Goal: Task Accomplishment & Management: Manage account settings

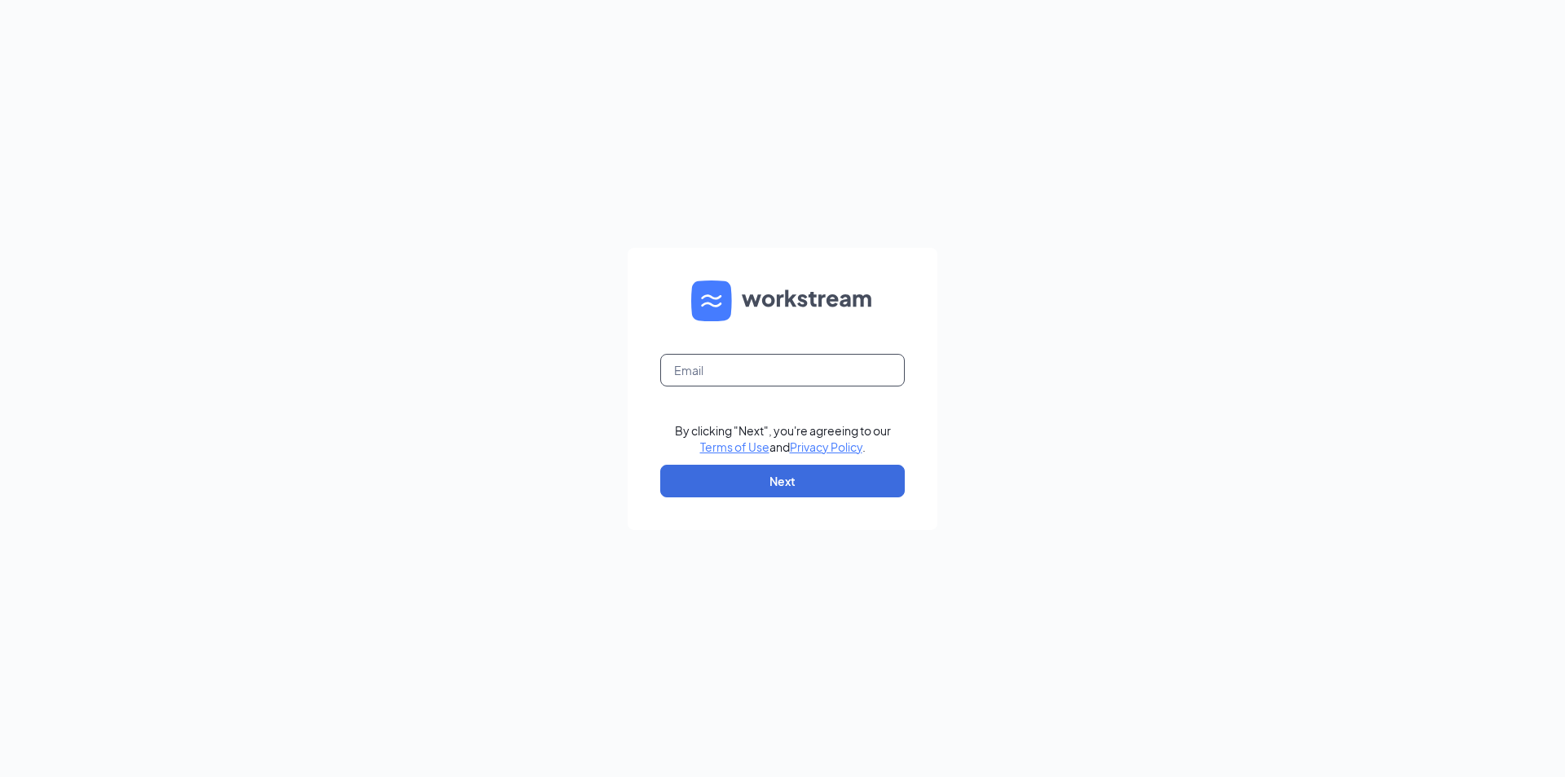
click at [740, 377] on input "text" at bounding box center [782, 370] width 245 height 33
type input "londondq@chambersmgt.us"
click at [803, 475] on button "Next" at bounding box center [782, 481] width 245 height 33
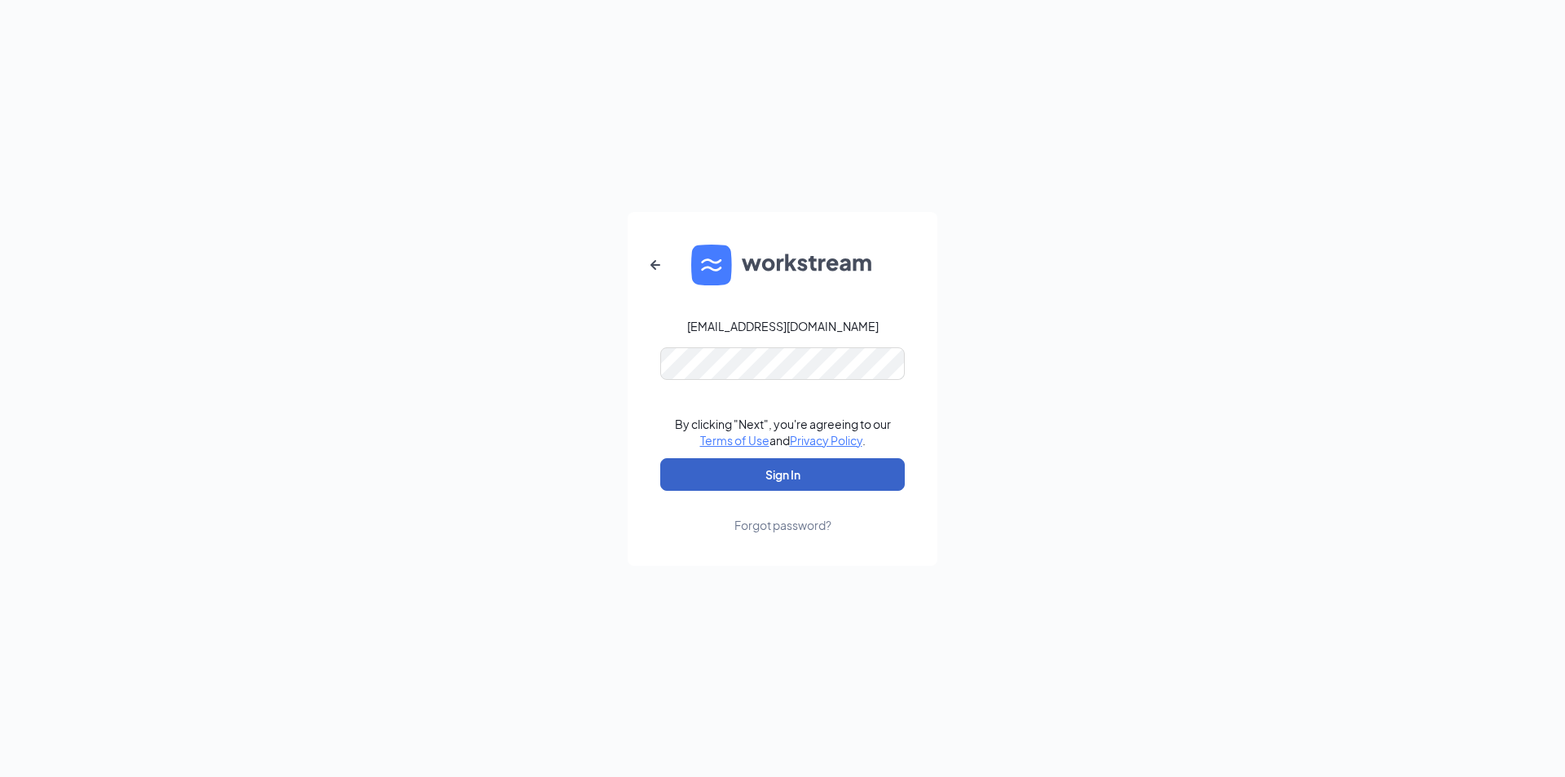
click at [801, 474] on button "Sign In" at bounding box center [782, 474] width 245 height 33
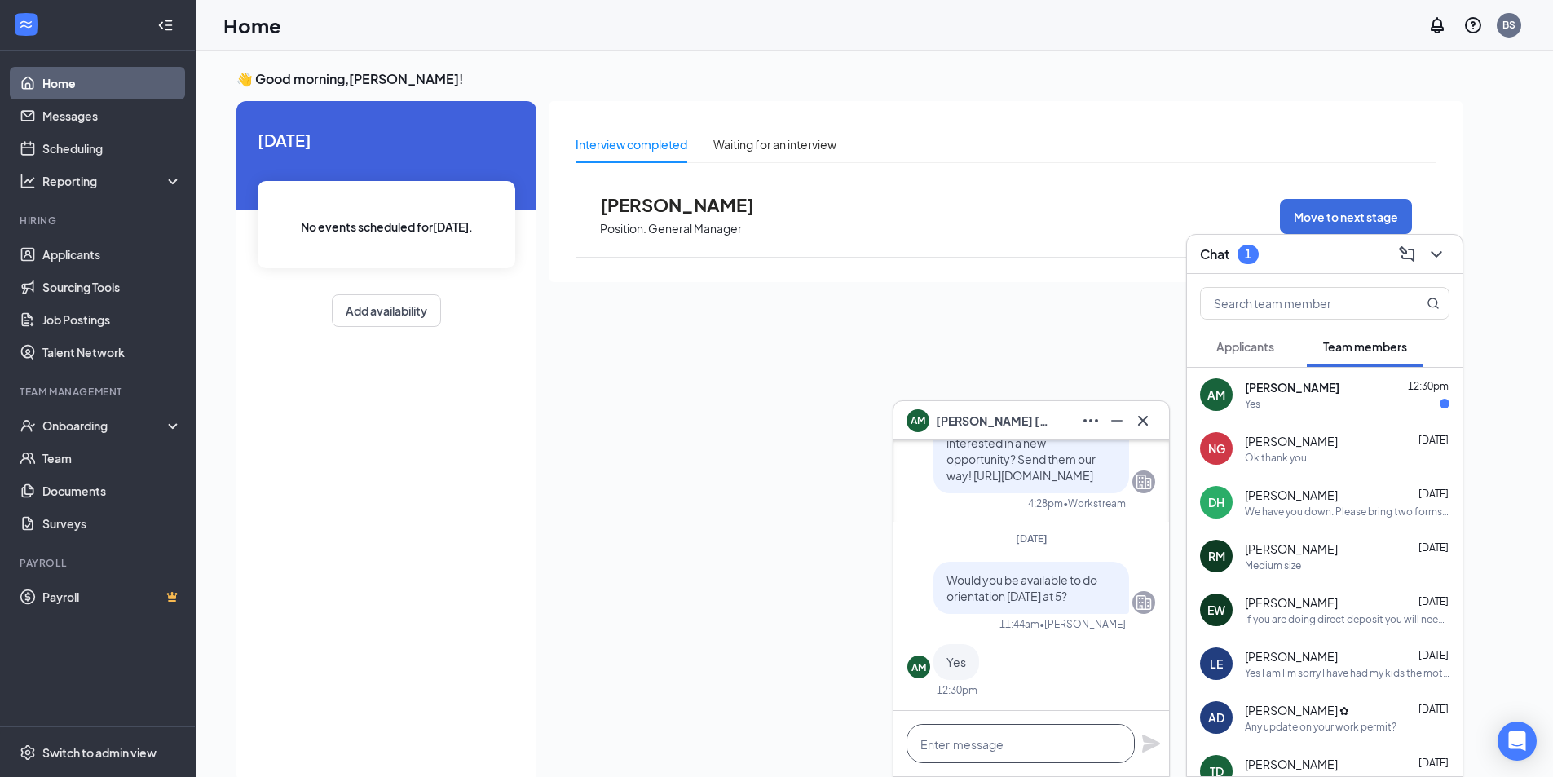
click at [974, 750] on textarea at bounding box center [1021, 743] width 228 height 39
click at [966, 750] on textarea at bounding box center [1021, 743] width 228 height 39
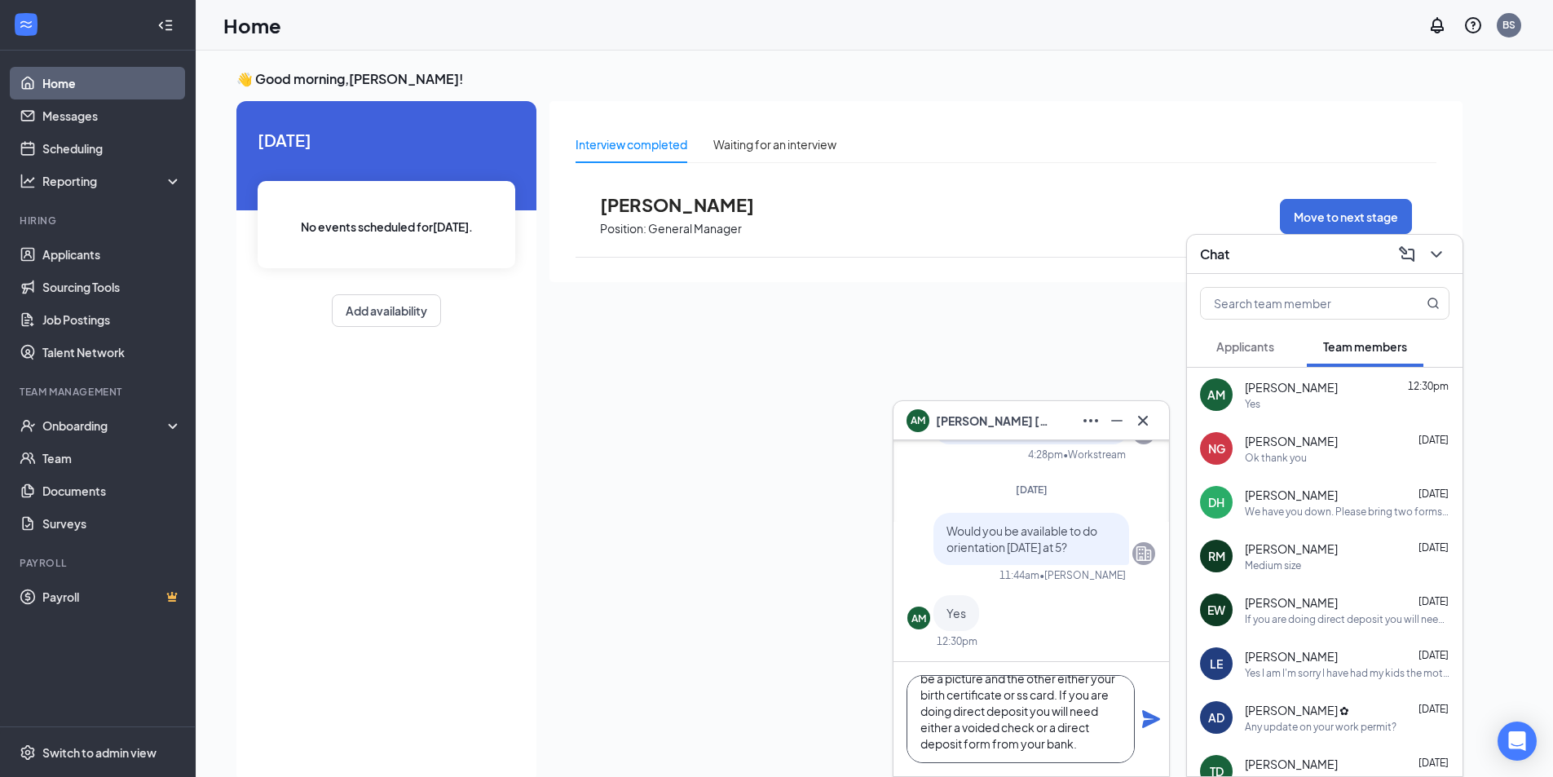
scroll to position [50, 0]
type textarea "You will need 2 forms of ID. One has to be a picture and the other either your …"
click at [1148, 721] on icon "Plane" at bounding box center [1151, 719] width 18 height 18
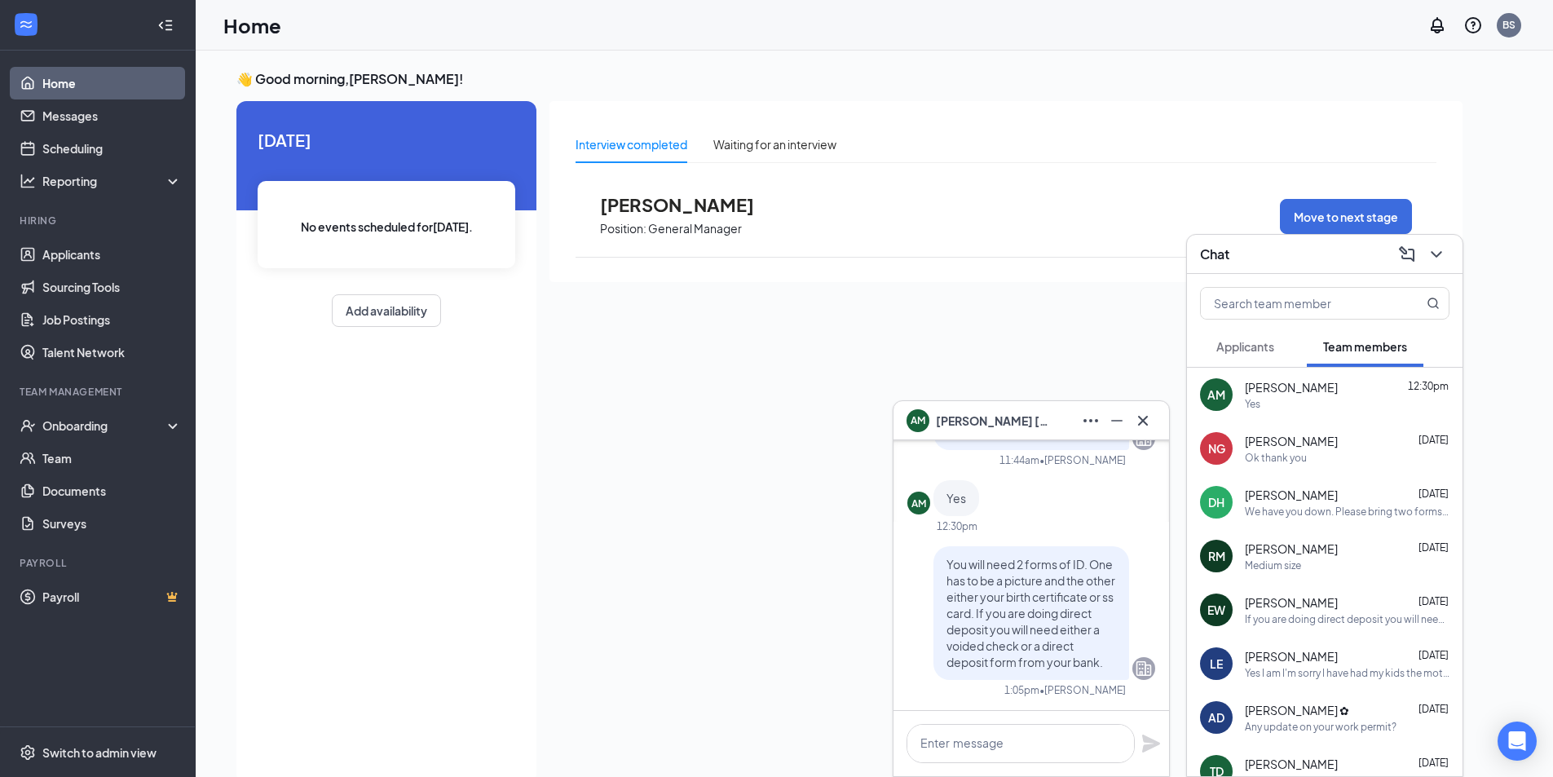
scroll to position [0, 0]
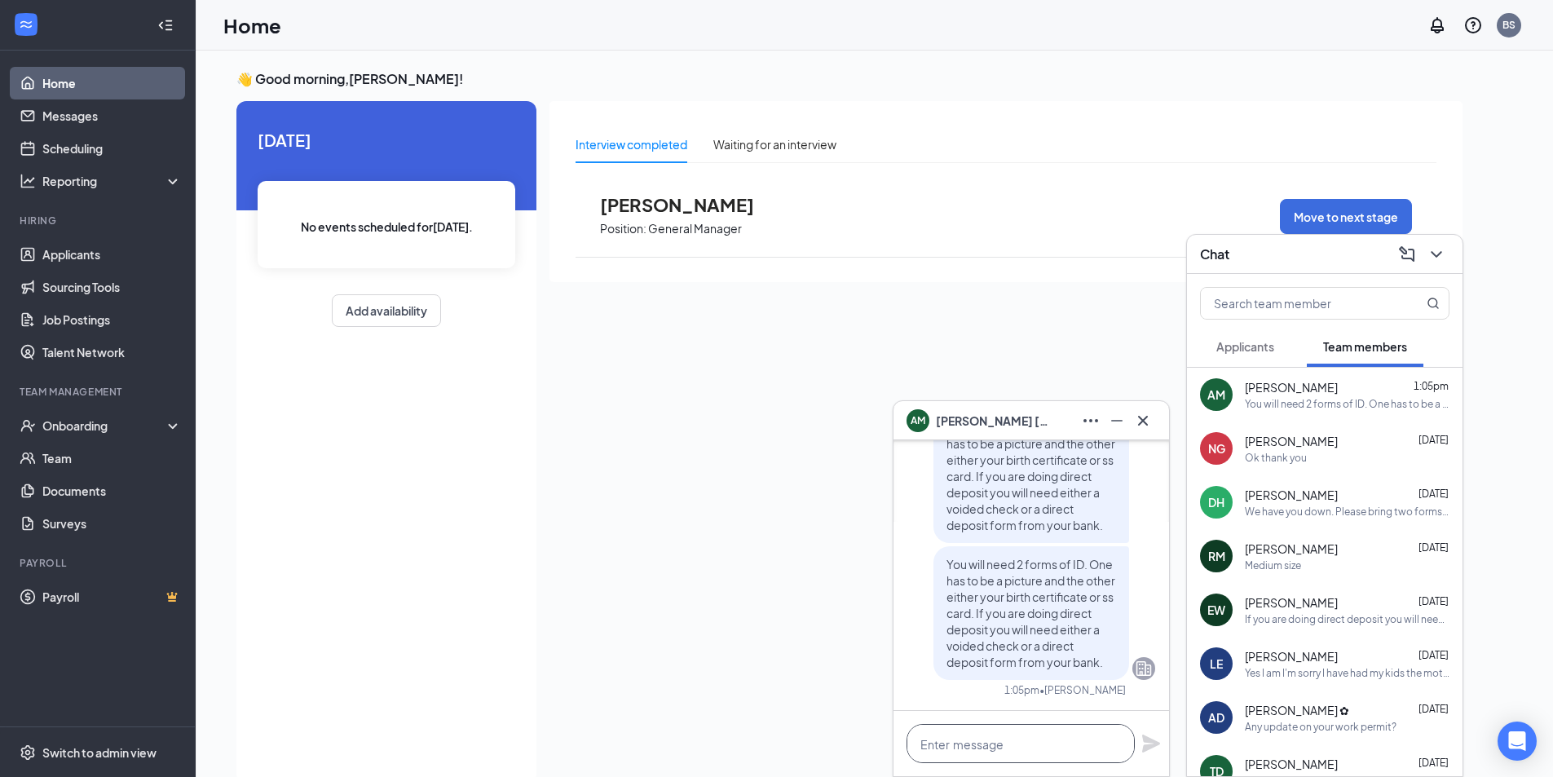
click at [1015, 744] on textarea at bounding box center [1021, 743] width 228 height 39
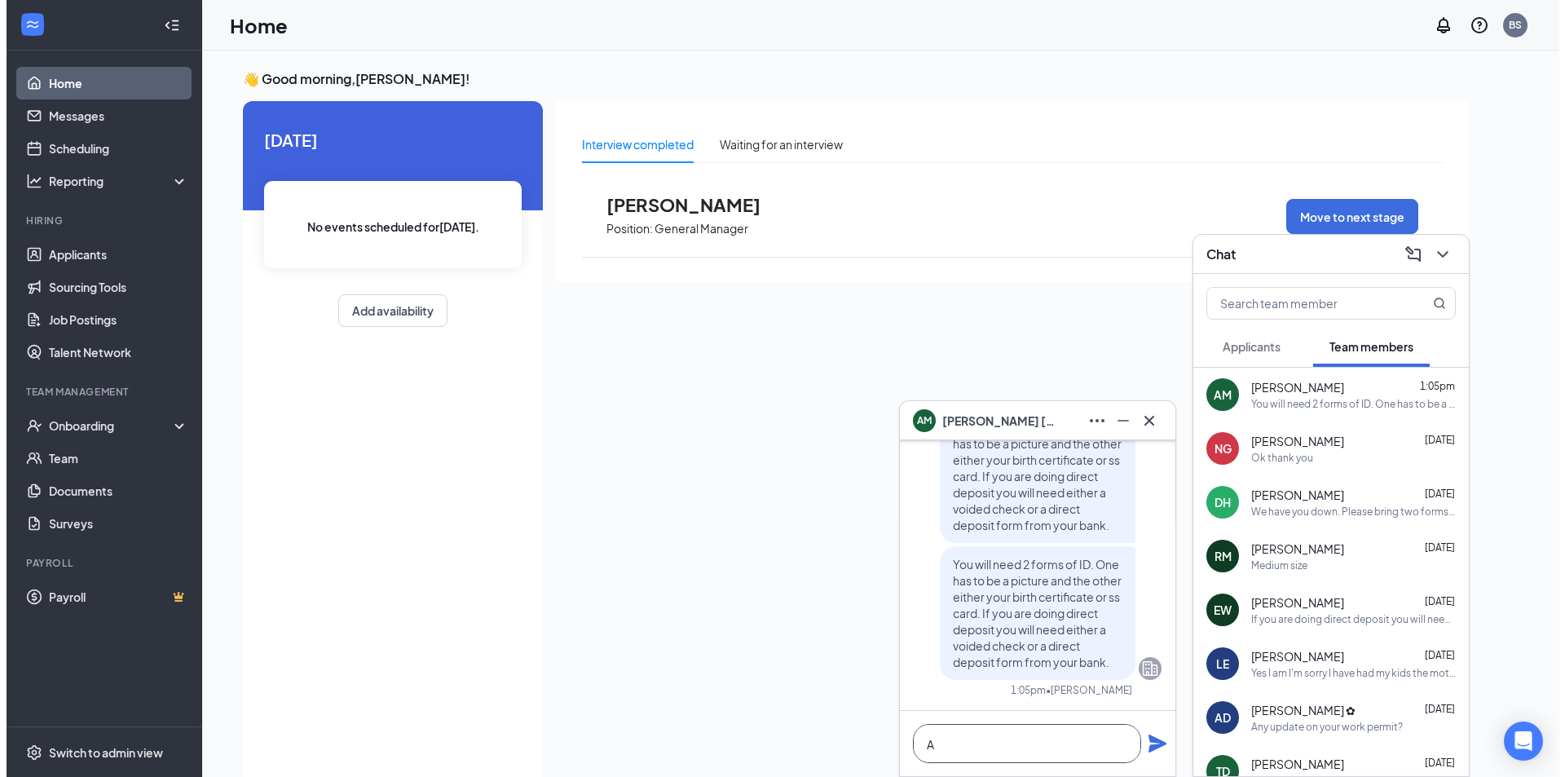
scroll to position [1, 0]
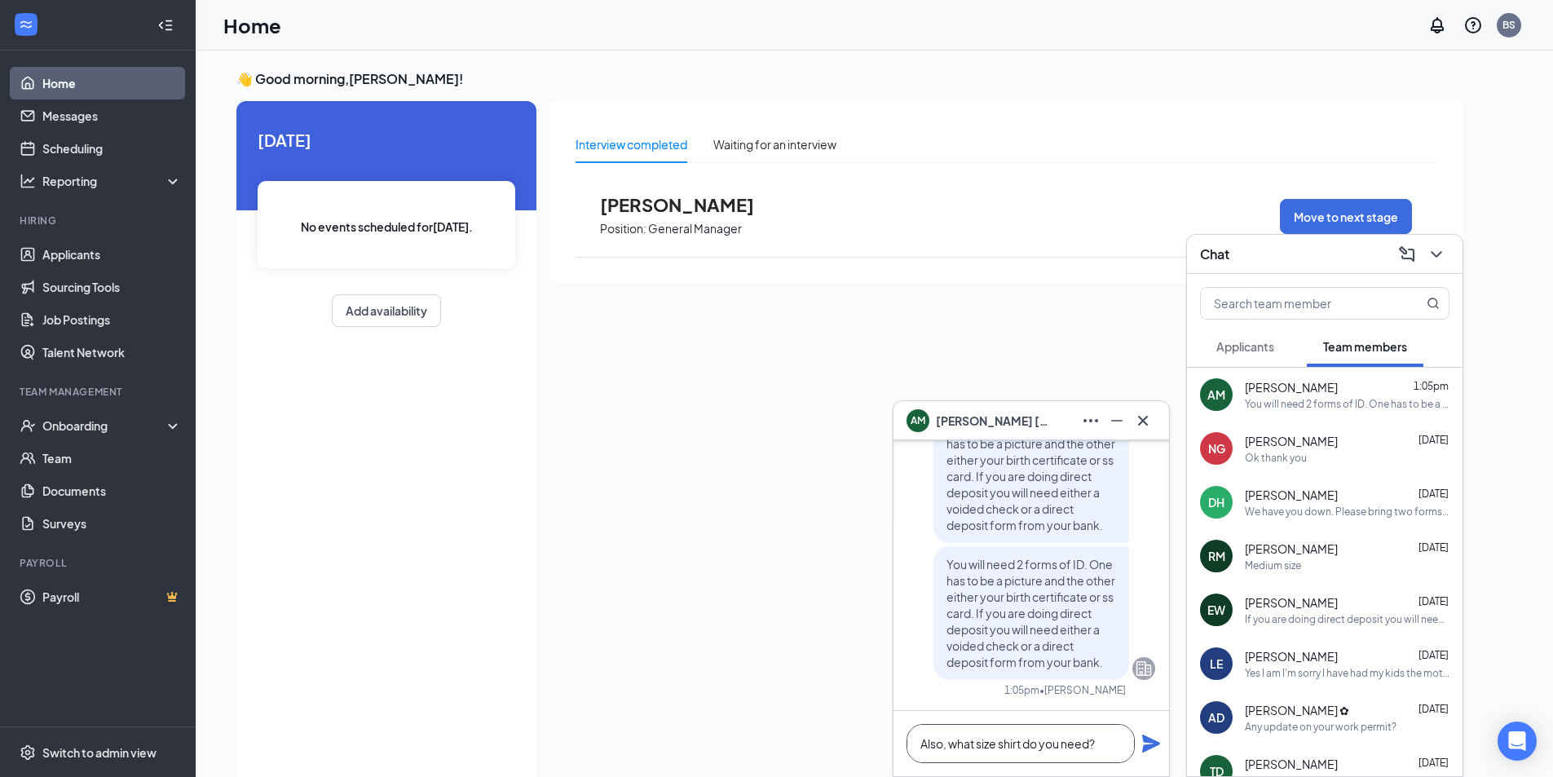
type textarea "Also, what size shirt do you need?"
click at [1147, 743] on icon "Plane" at bounding box center [1151, 744] width 20 height 20
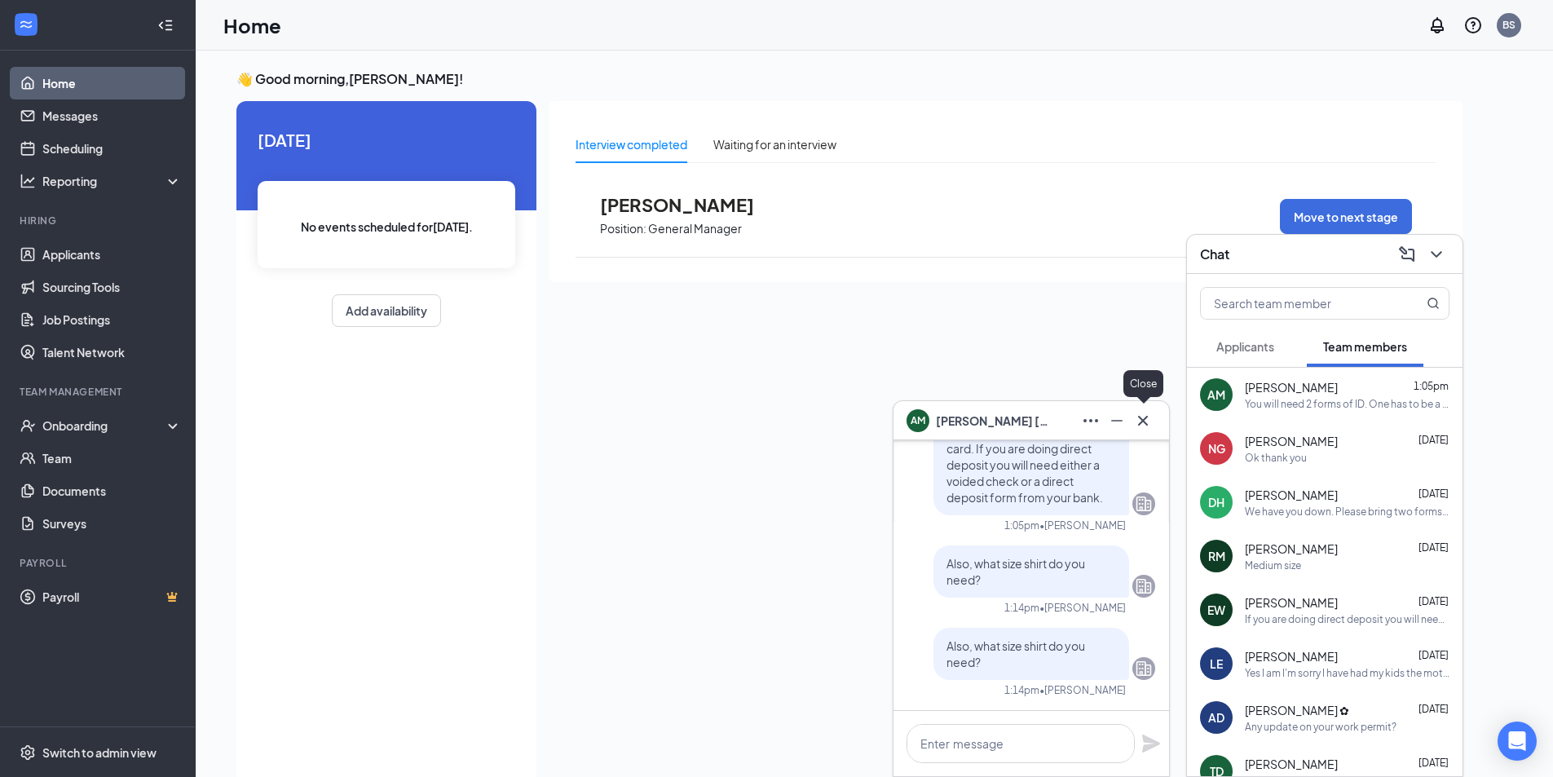
click at [1154, 421] on button at bounding box center [1143, 421] width 26 height 26
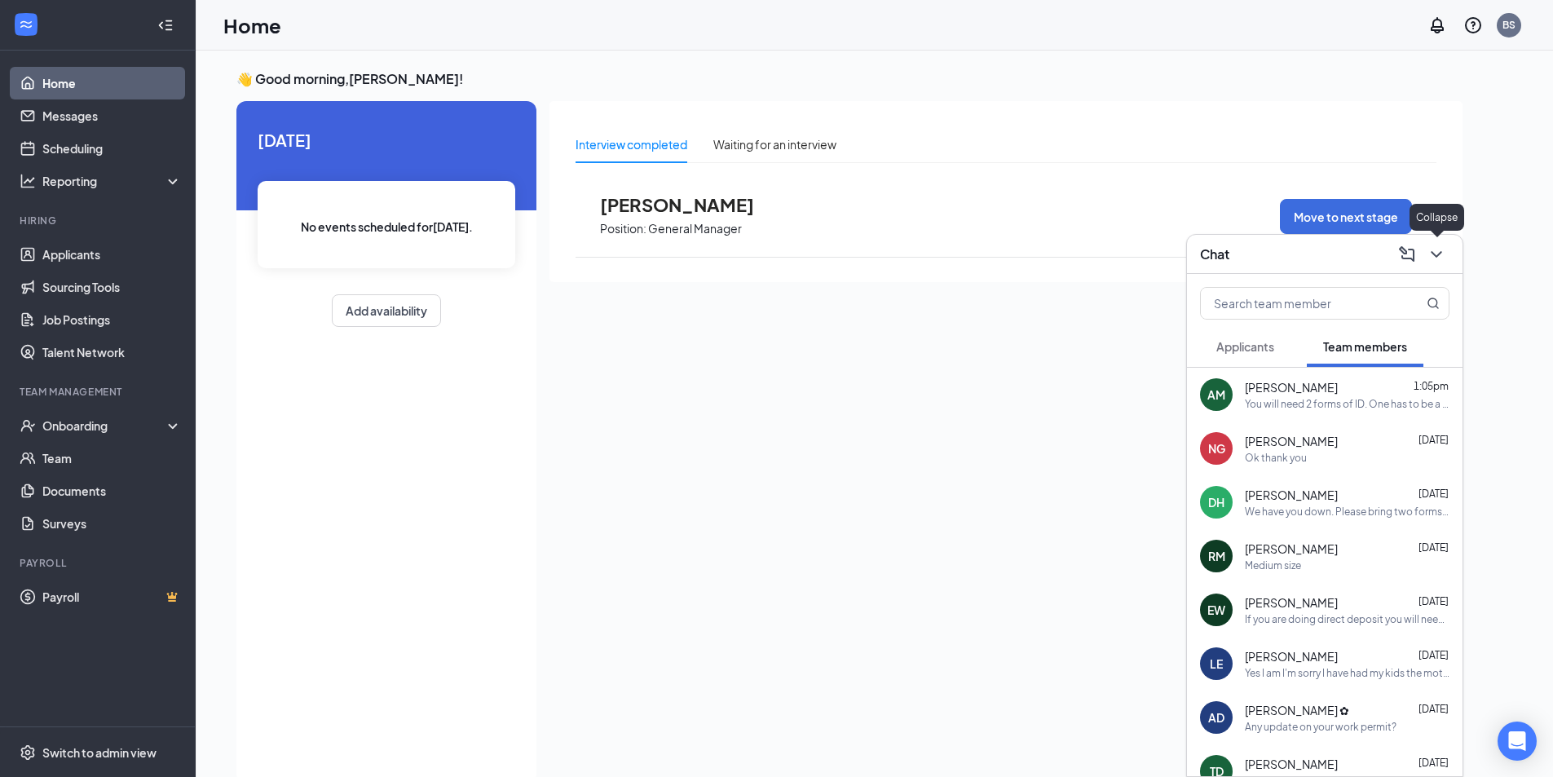
click at [1441, 249] on icon "ChevronDown" at bounding box center [1437, 255] width 20 height 20
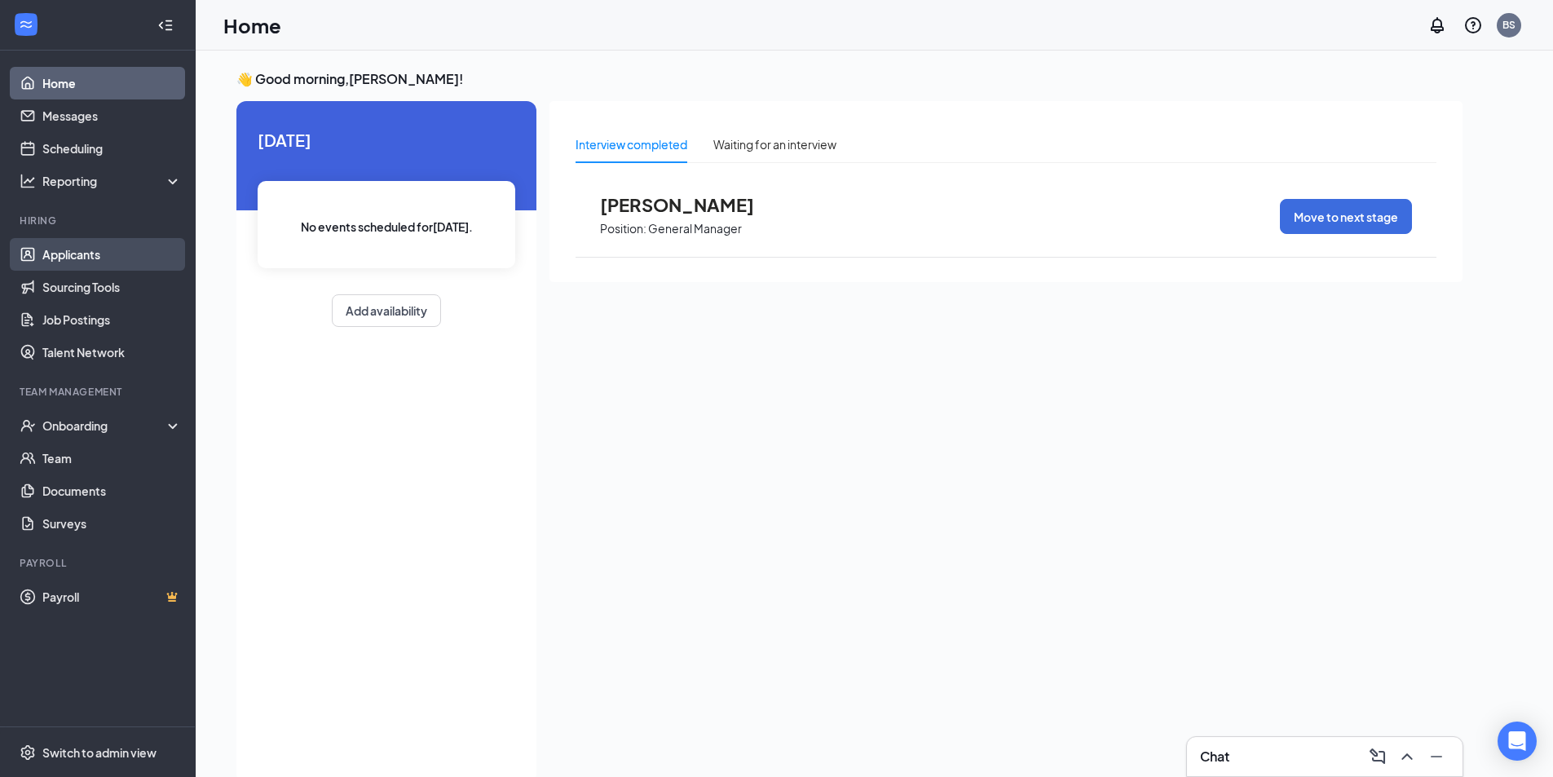
click at [82, 257] on link "Applicants" at bounding box center [111, 254] width 139 height 33
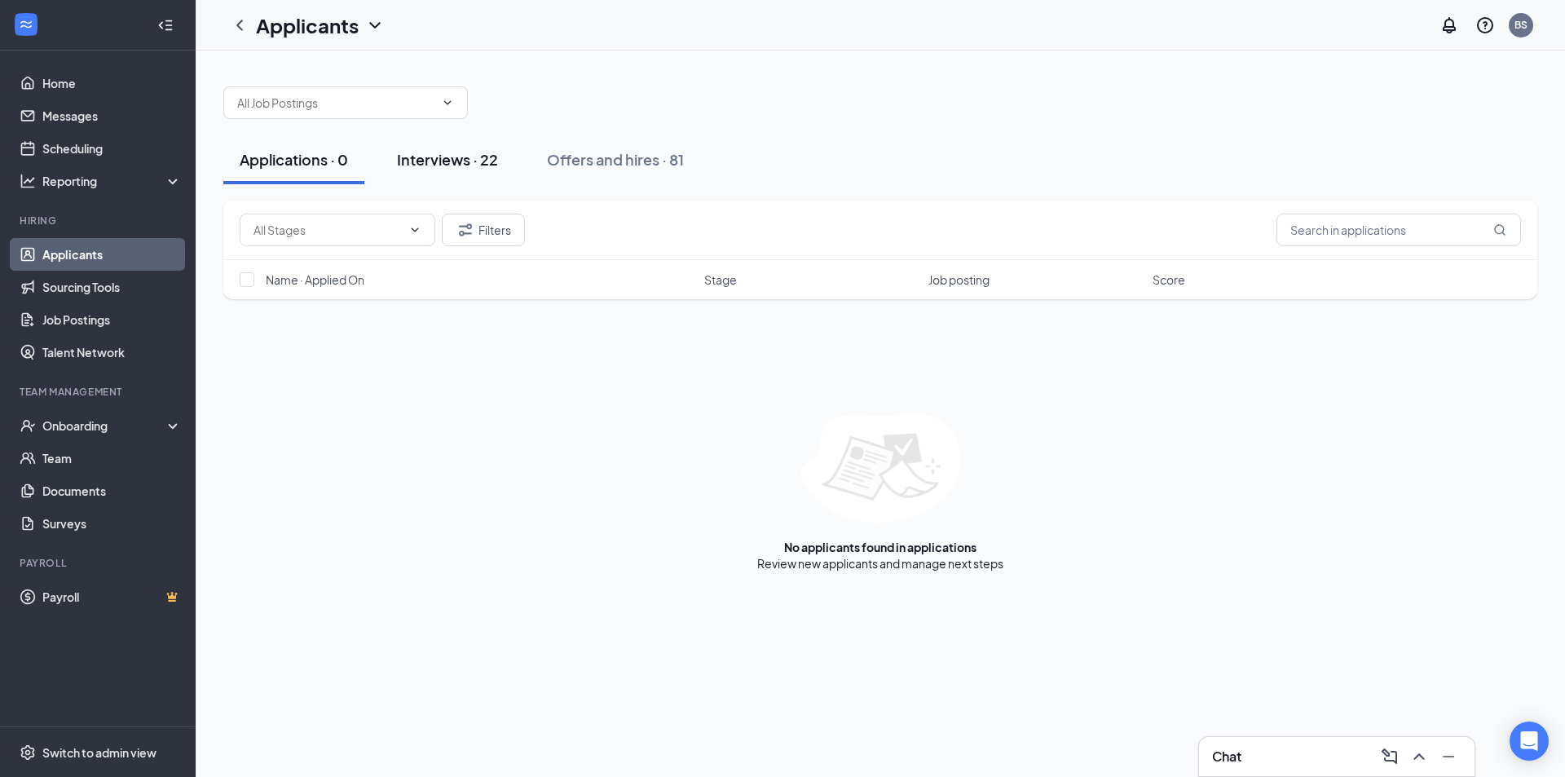
click at [414, 160] on div "Interviews · 22" at bounding box center [447, 159] width 101 height 20
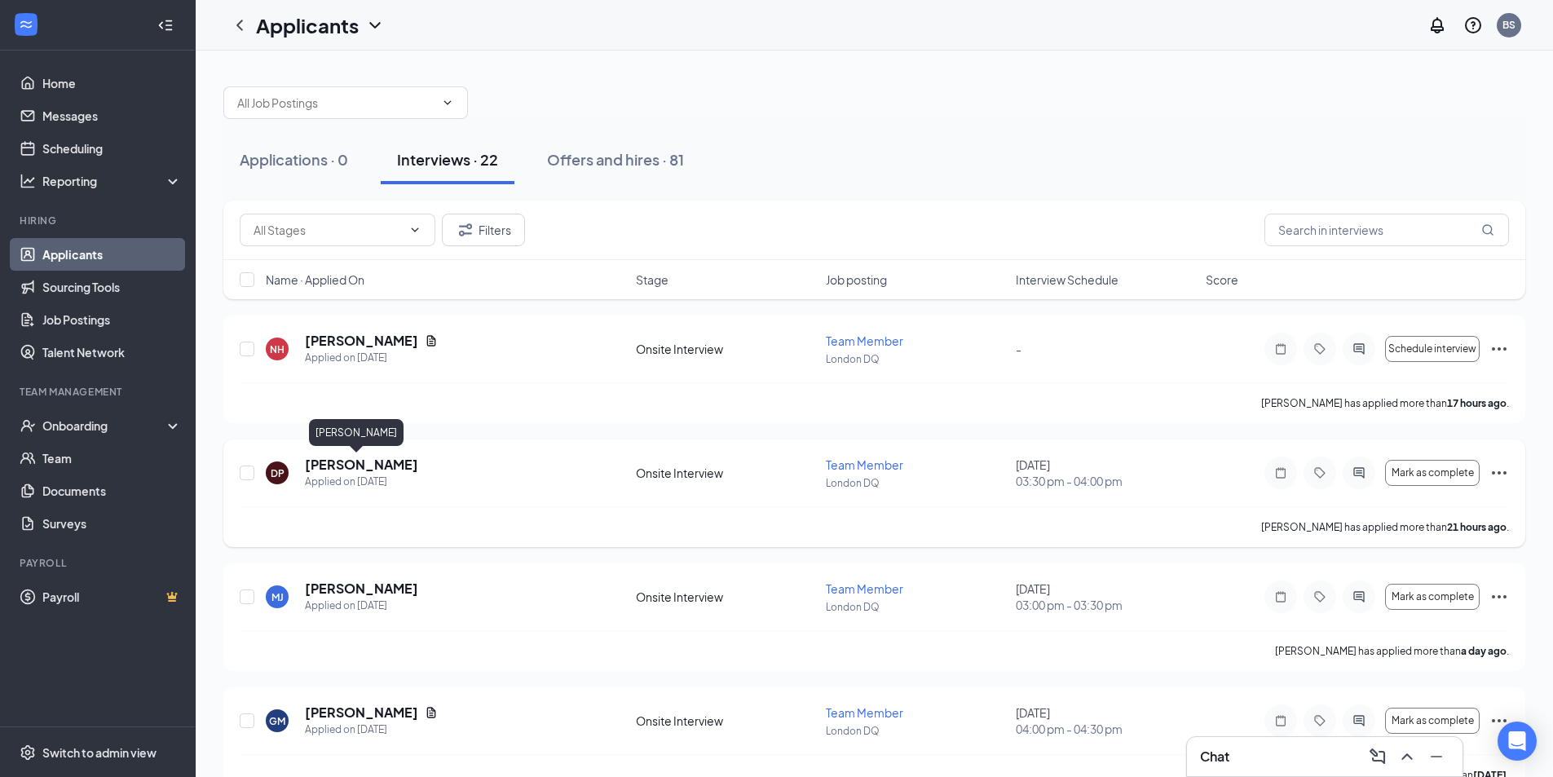
click at [346, 470] on h5 "[PERSON_NAME]" at bounding box center [361, 465] width 113 height 18
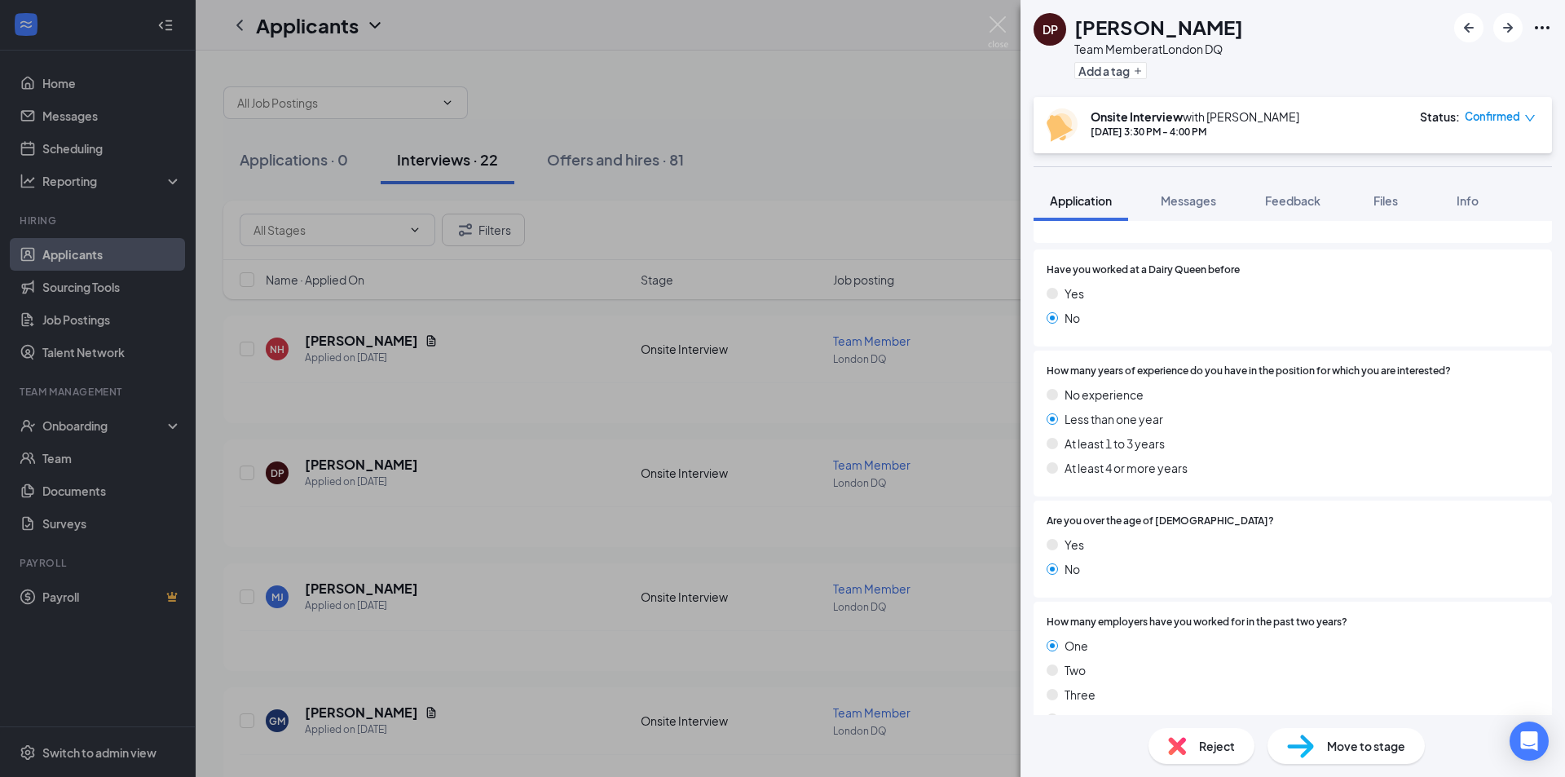
scroll to position [456, 0]
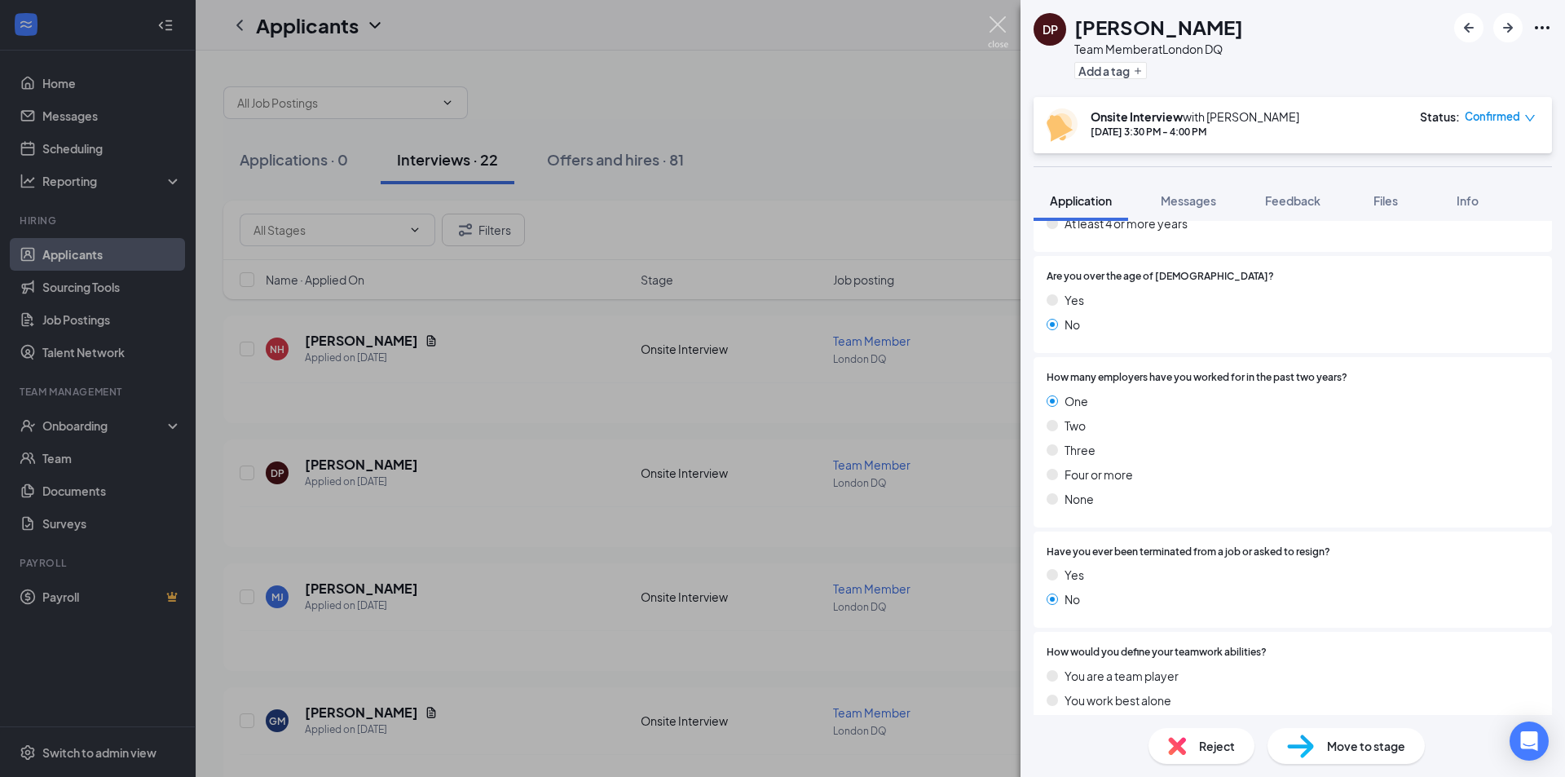
click at [998, 20] on img at bounding box center [998, 32] width 20 height 32
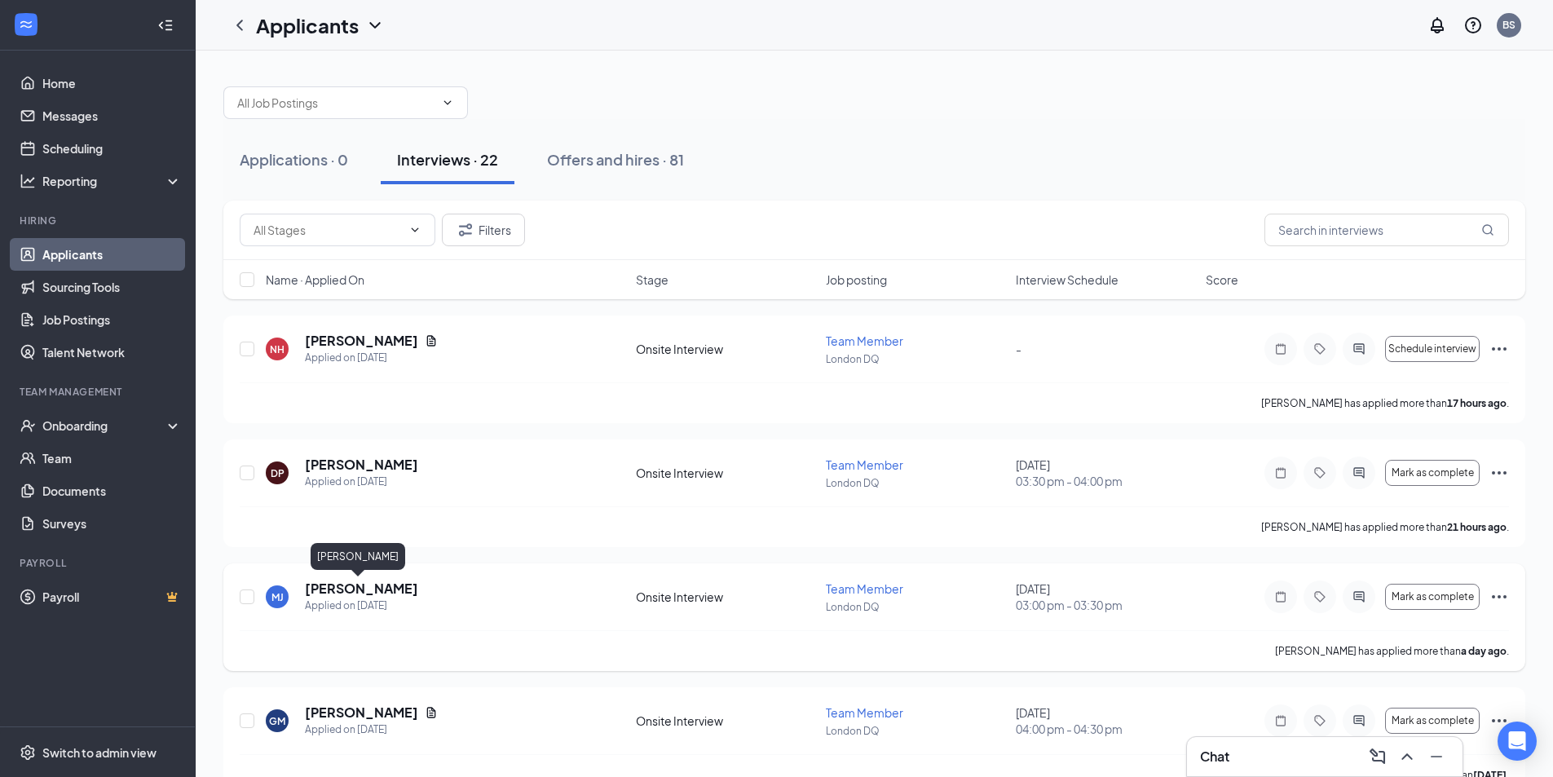
click at [342, 595] on h5 "[PERSON_NAME]" at bounding box center [361, 589] width 113 height 18
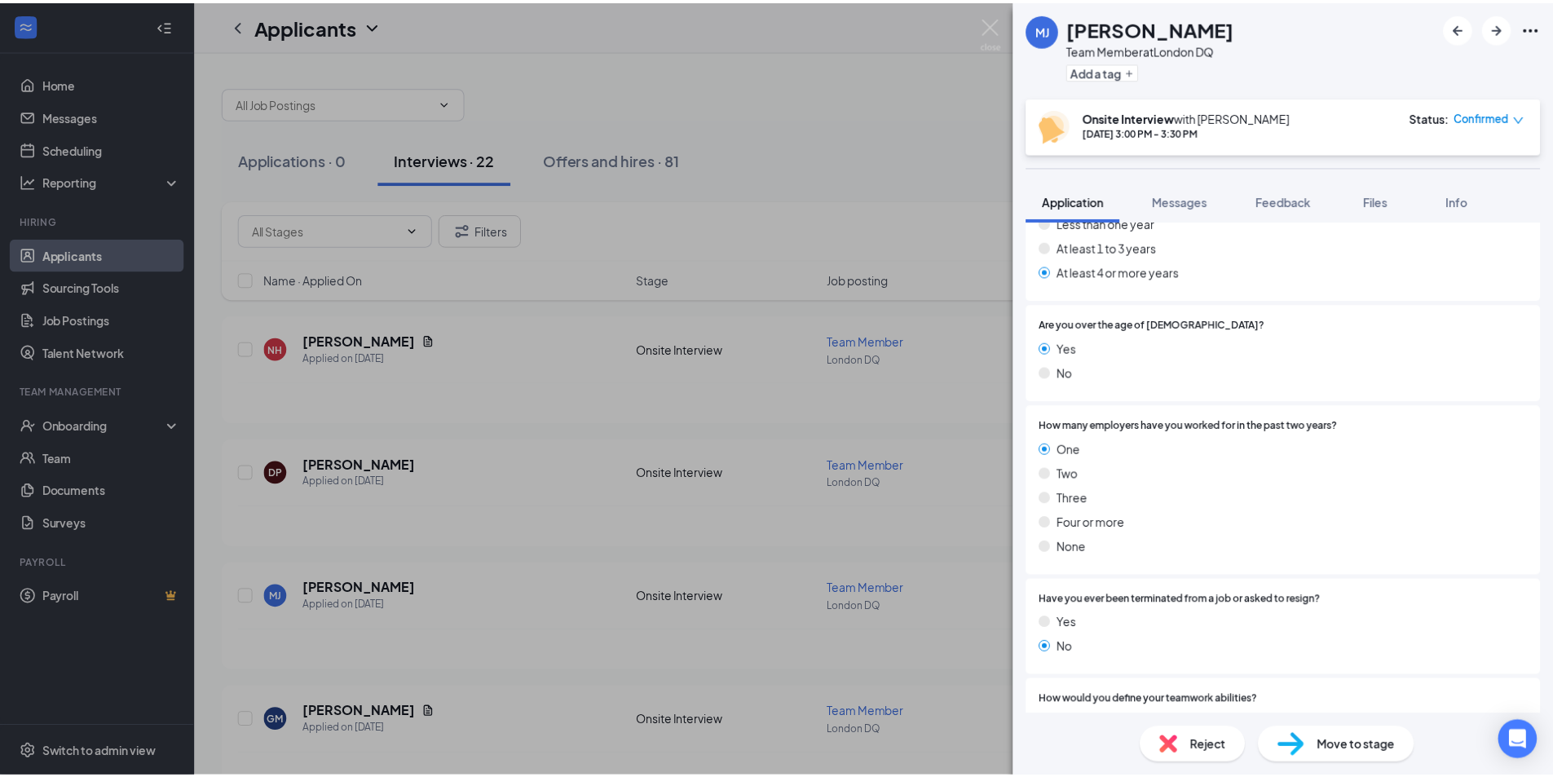
scroll to position [489, 0]
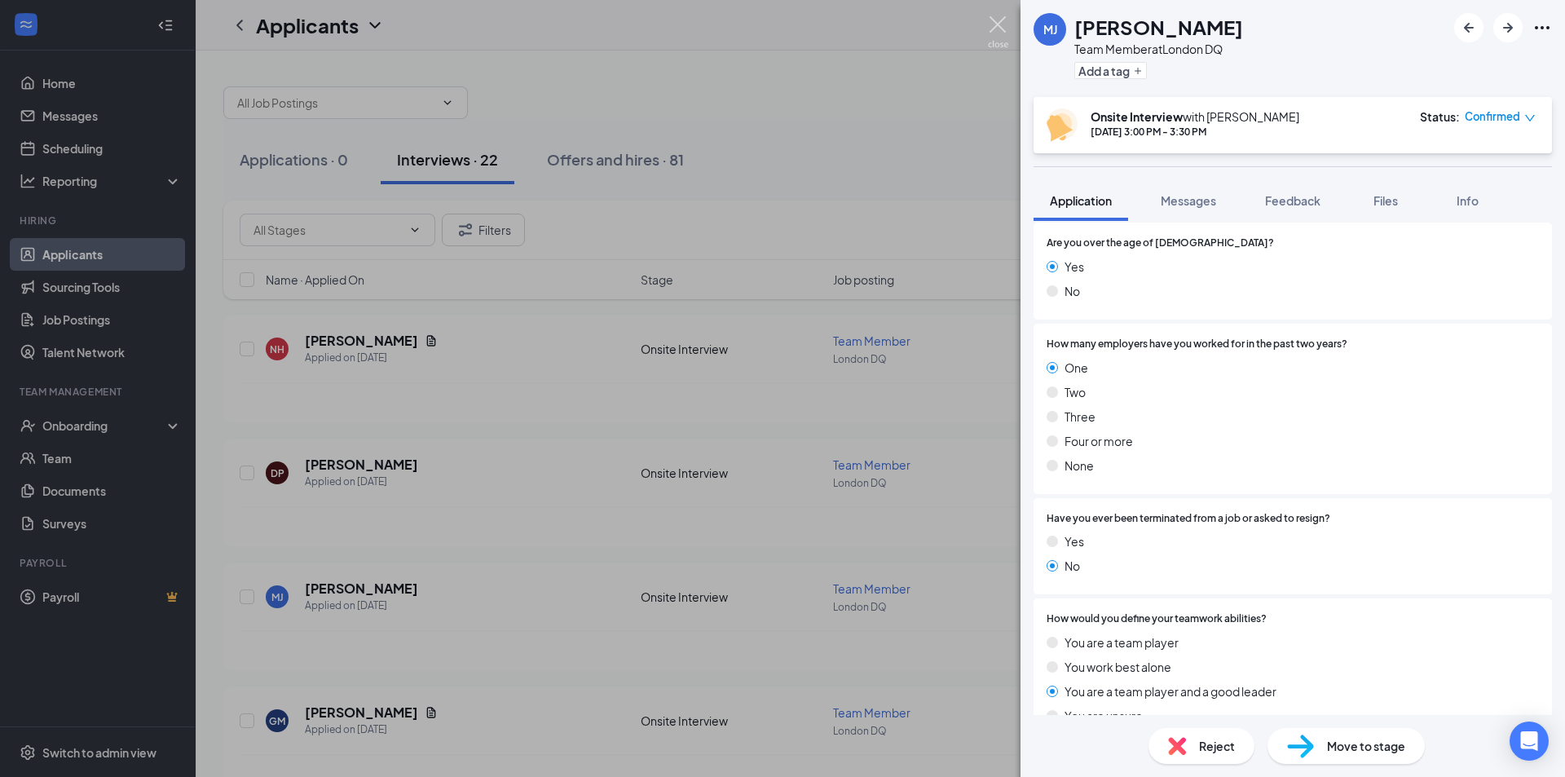
click at [999, 22] on img at bounding box center [998, 32] width 20 height 32
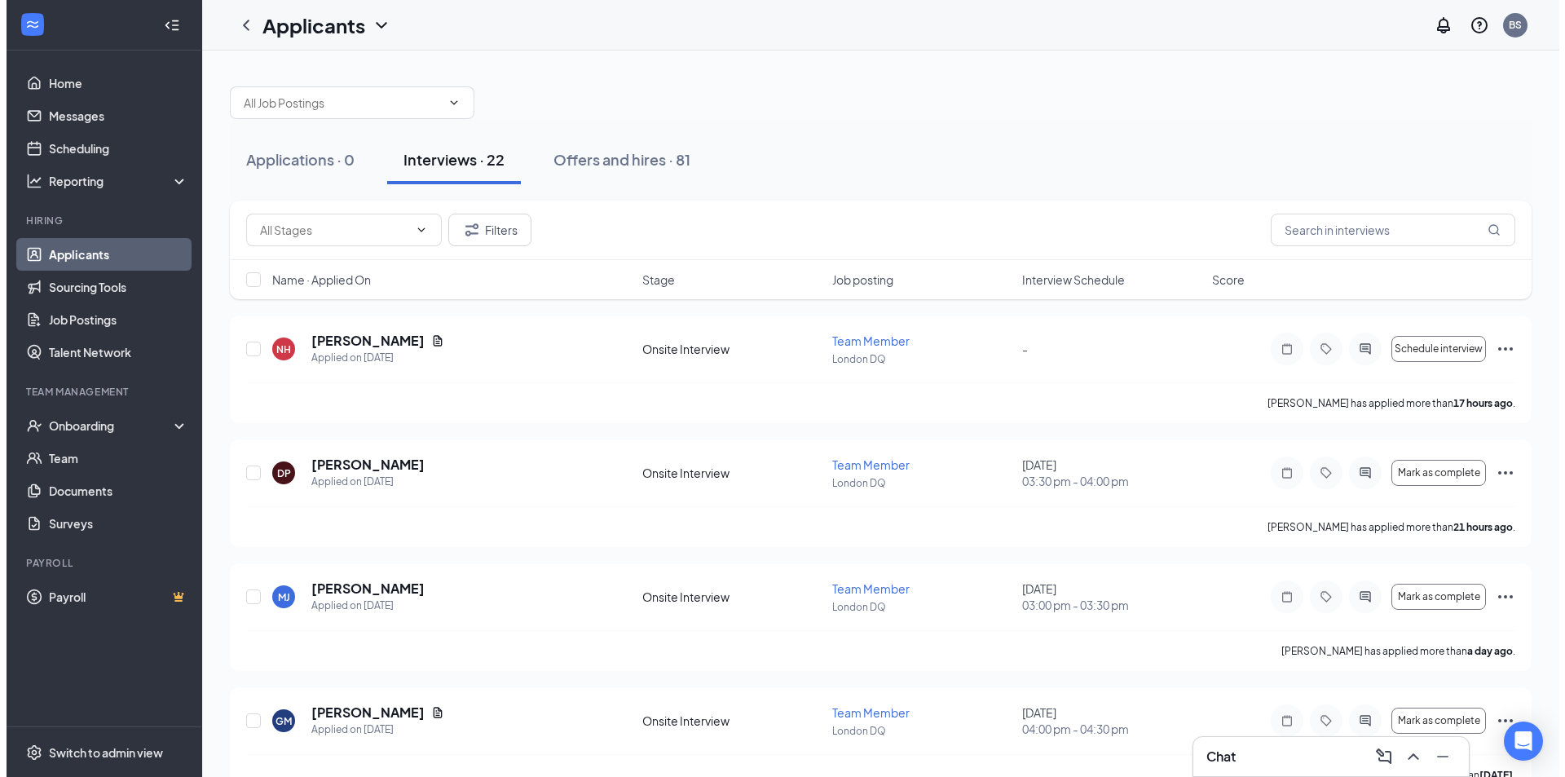
scroll to position [163, 0]
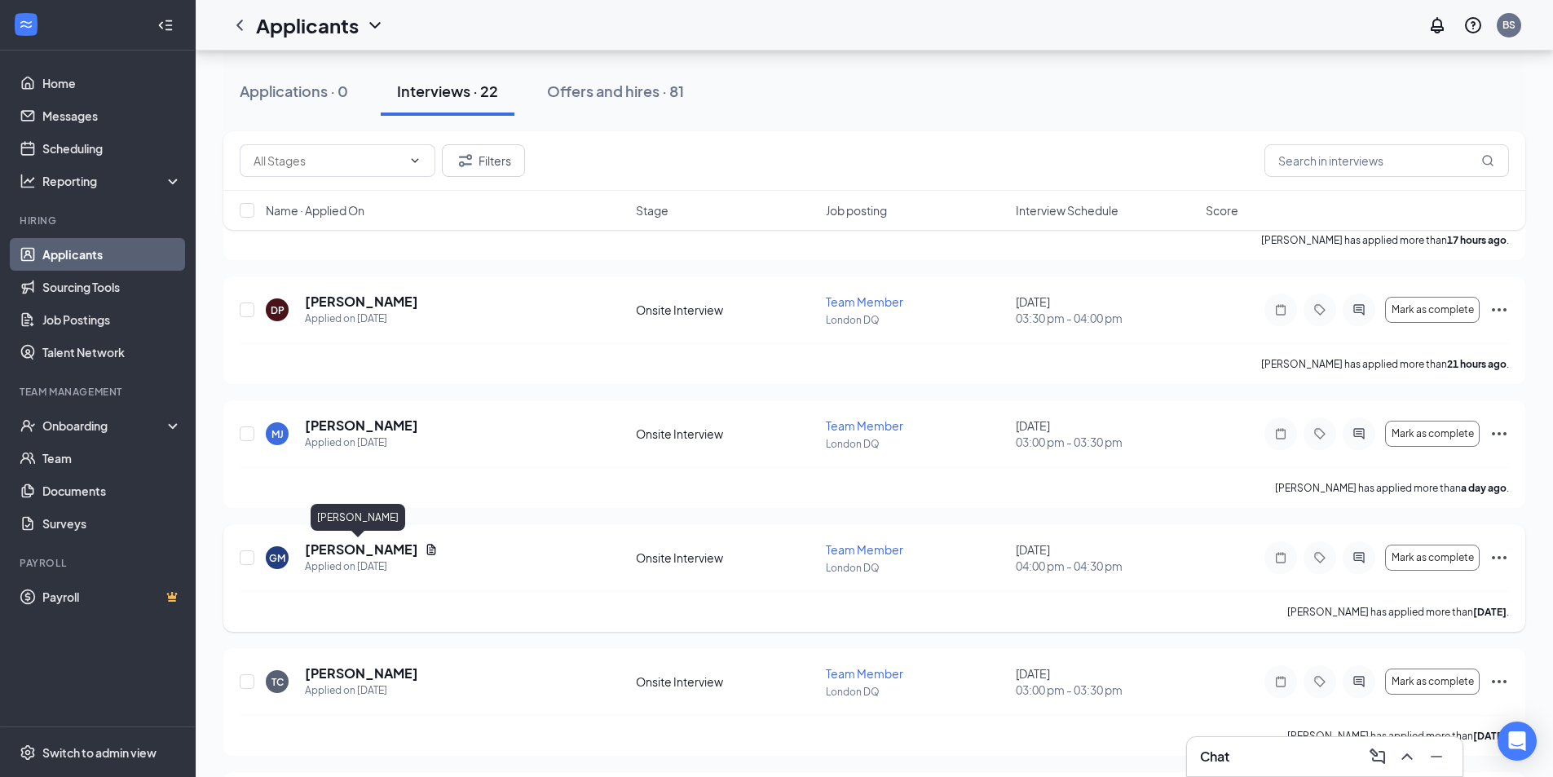
click at [360, 556] on h5 "[PERSON_NAME]" at bounding box center [361, 549] width 113 height 18
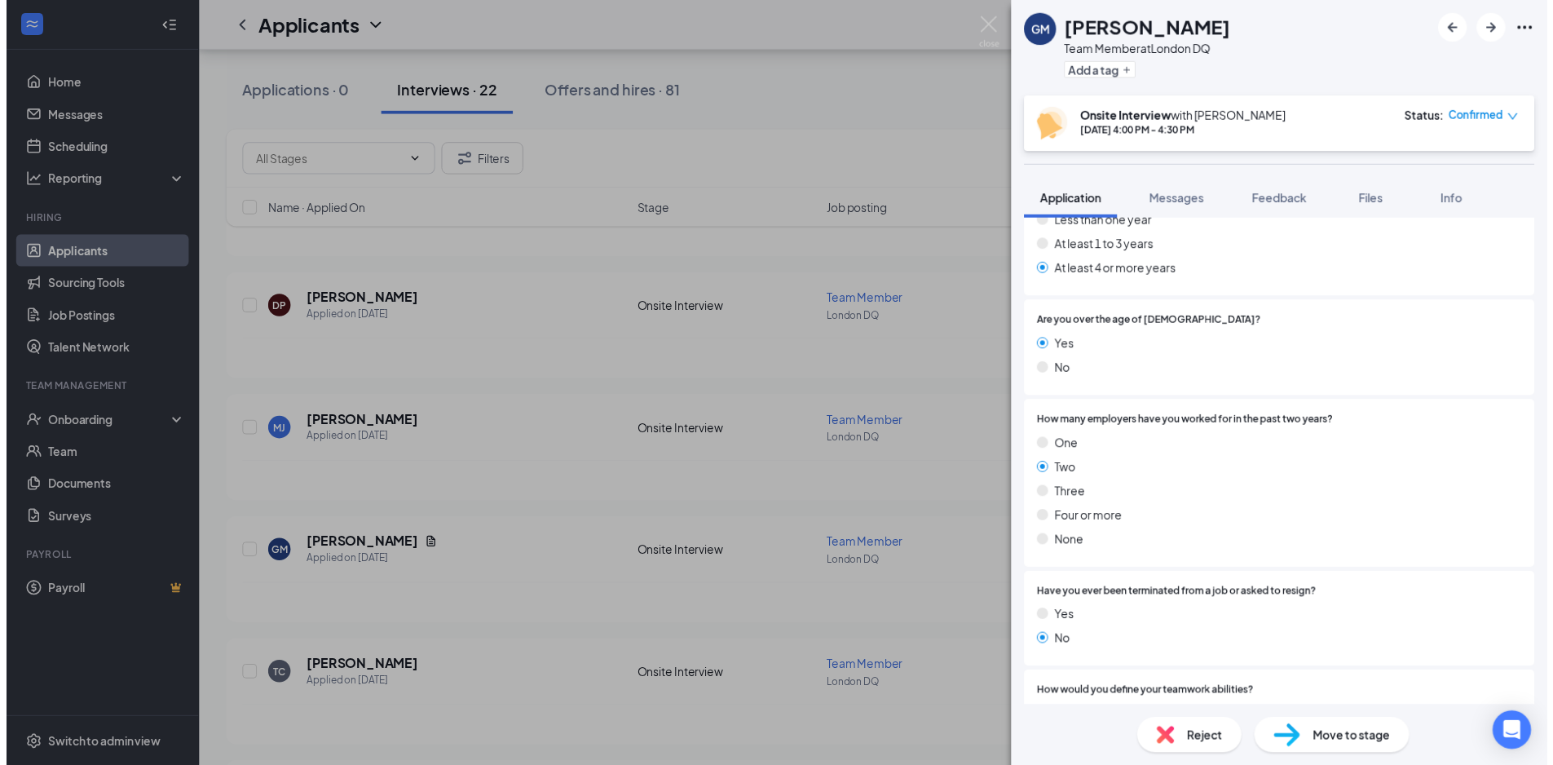
scroll to position [489, 0]
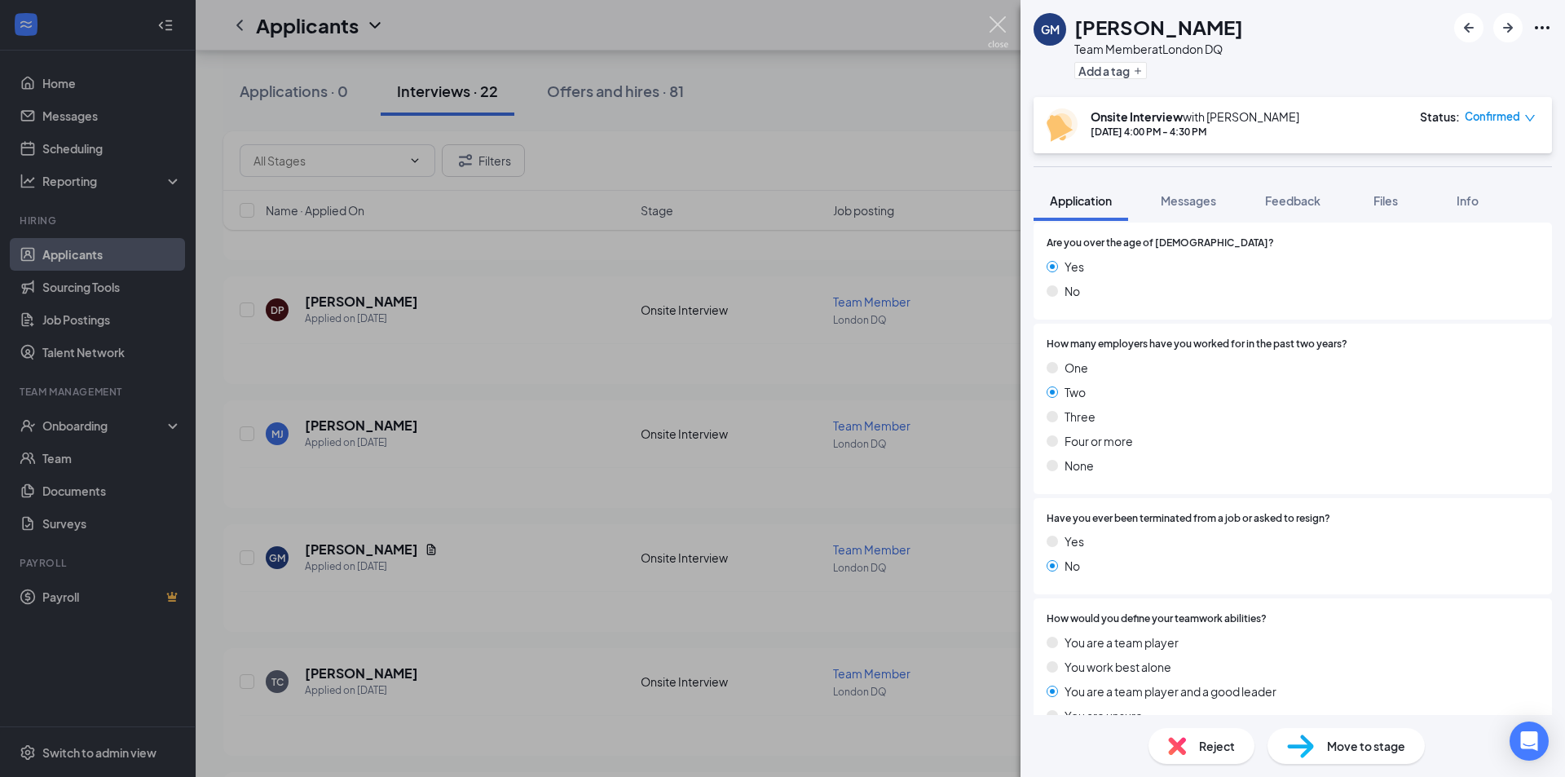
click at [995, 23] on img at bounding box center [998, 32] width 20 height 32
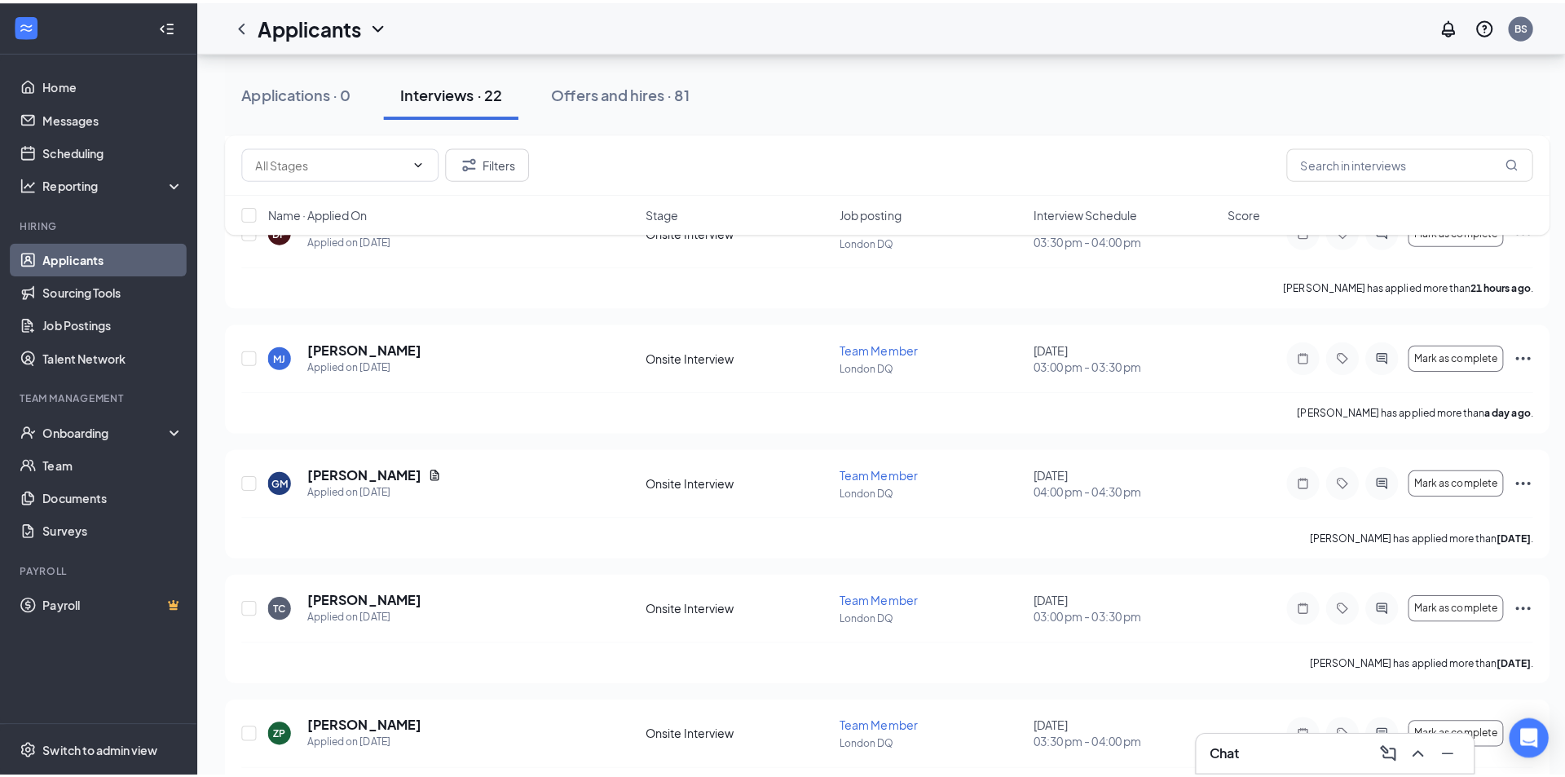
scroll to position [326, 0]
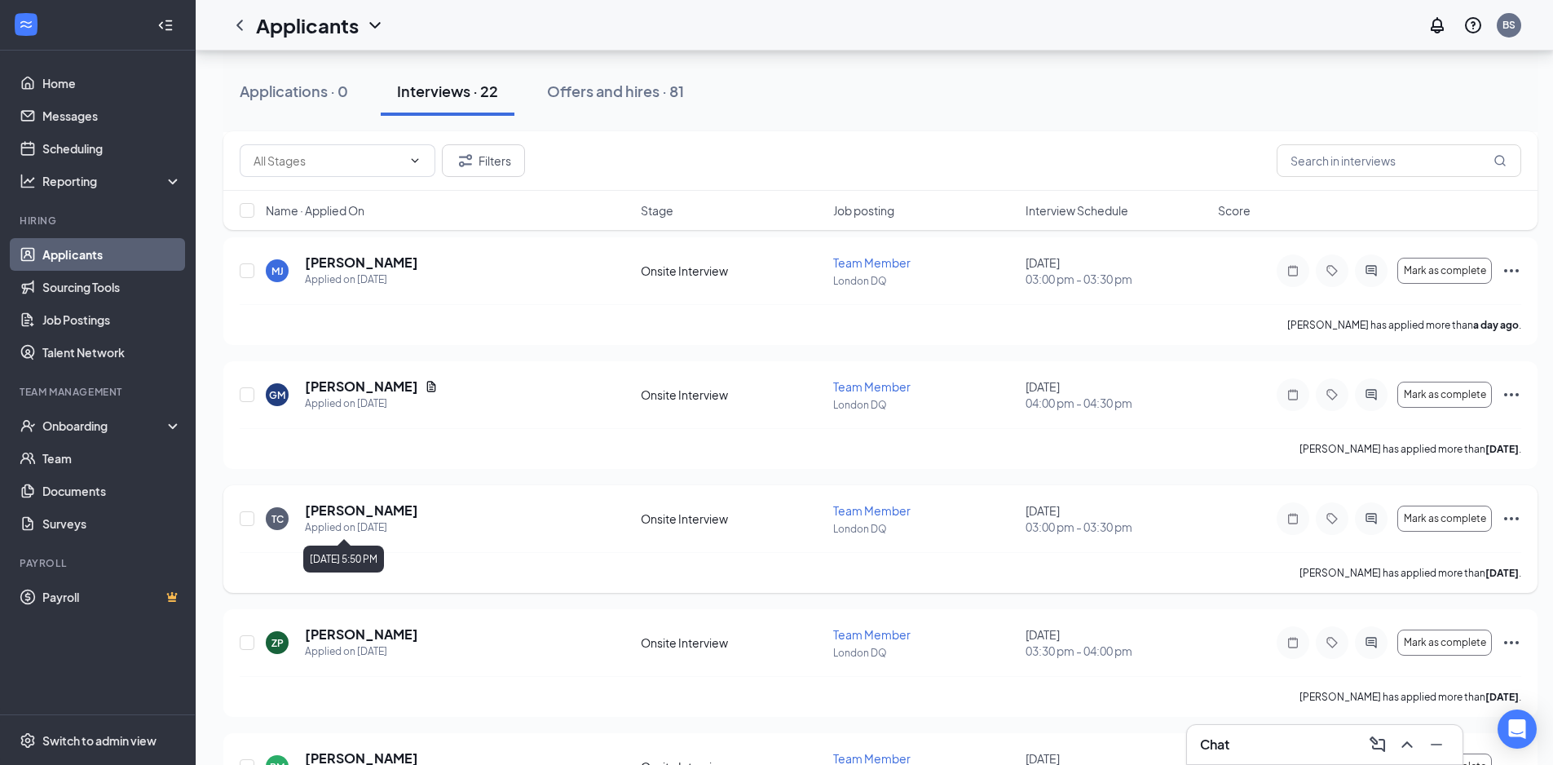
click at [320, 525] on div "Applied on [DATE]" at bounding box center [361, 527] width 113 height 16
click at [359, 508] on h5 "[PERSON_NAME]" at bounding box center [361, 510] width 113 height 18
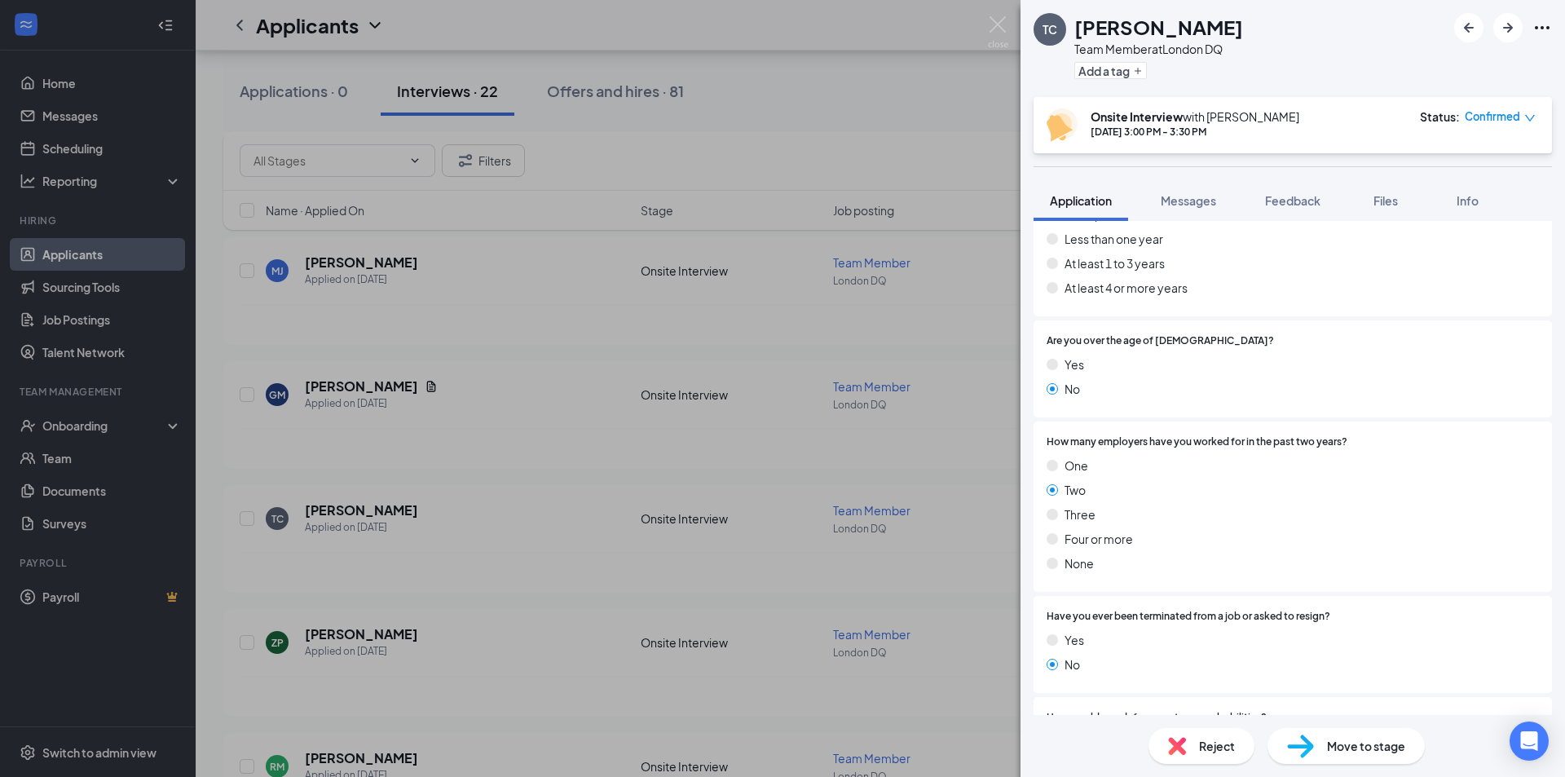
scroll to position [571, 0]
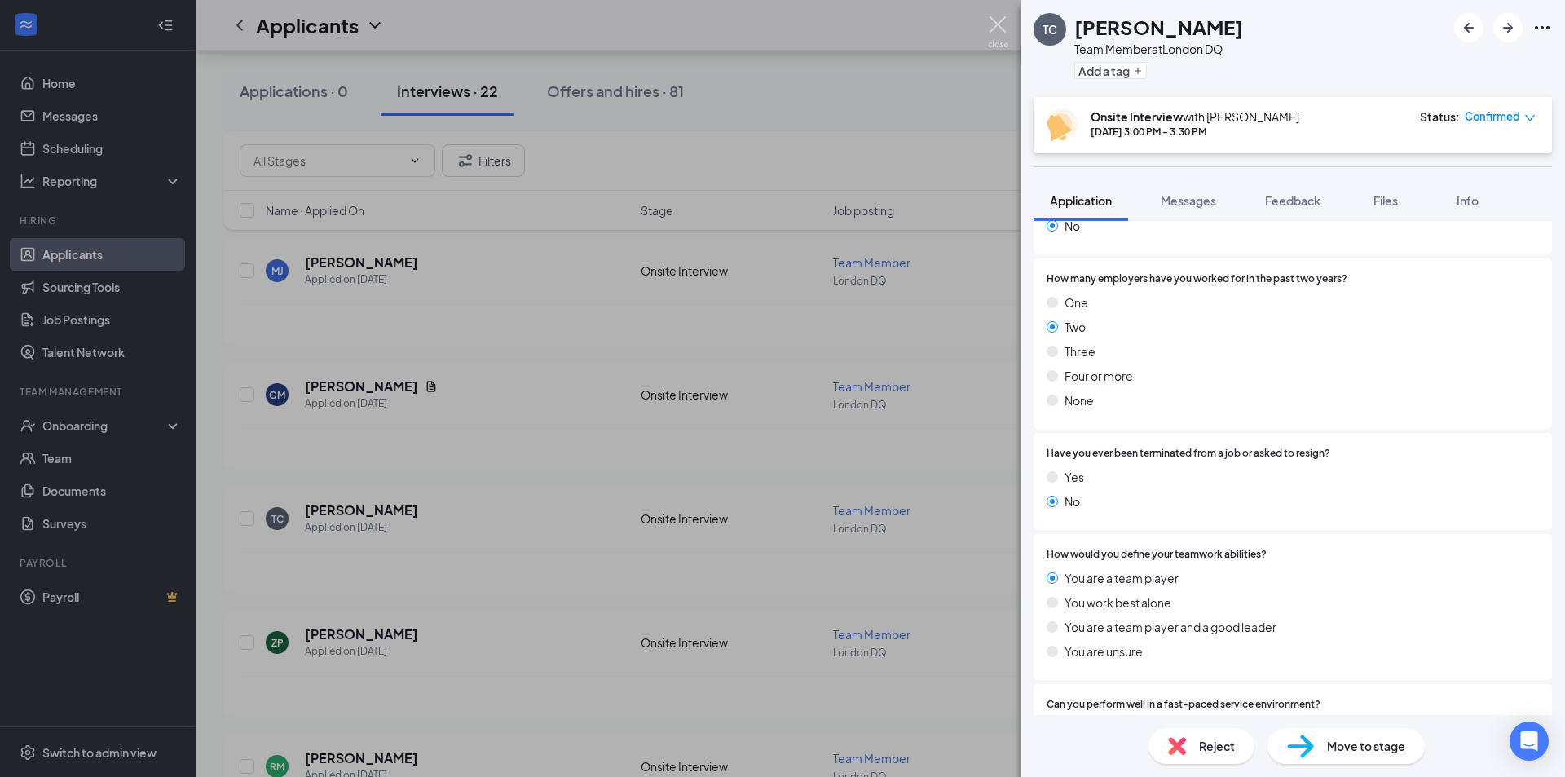
click at [997, 24] on img at bounding box center [998, 32] width 20 height 32
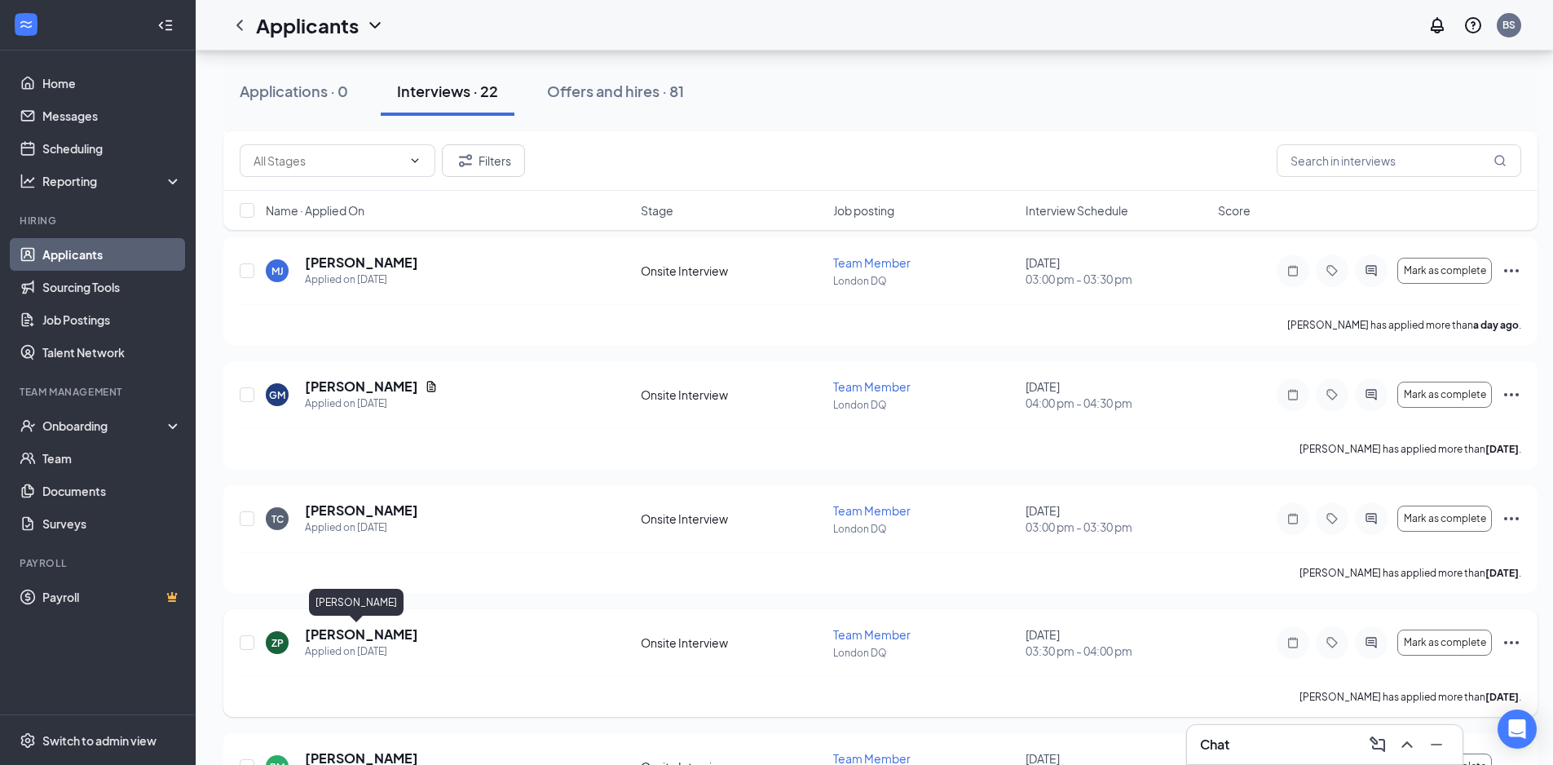
click at [331, 631] on h5 "[PERSON_NAME]" at bounding box center [361, 634] width 113 height 18
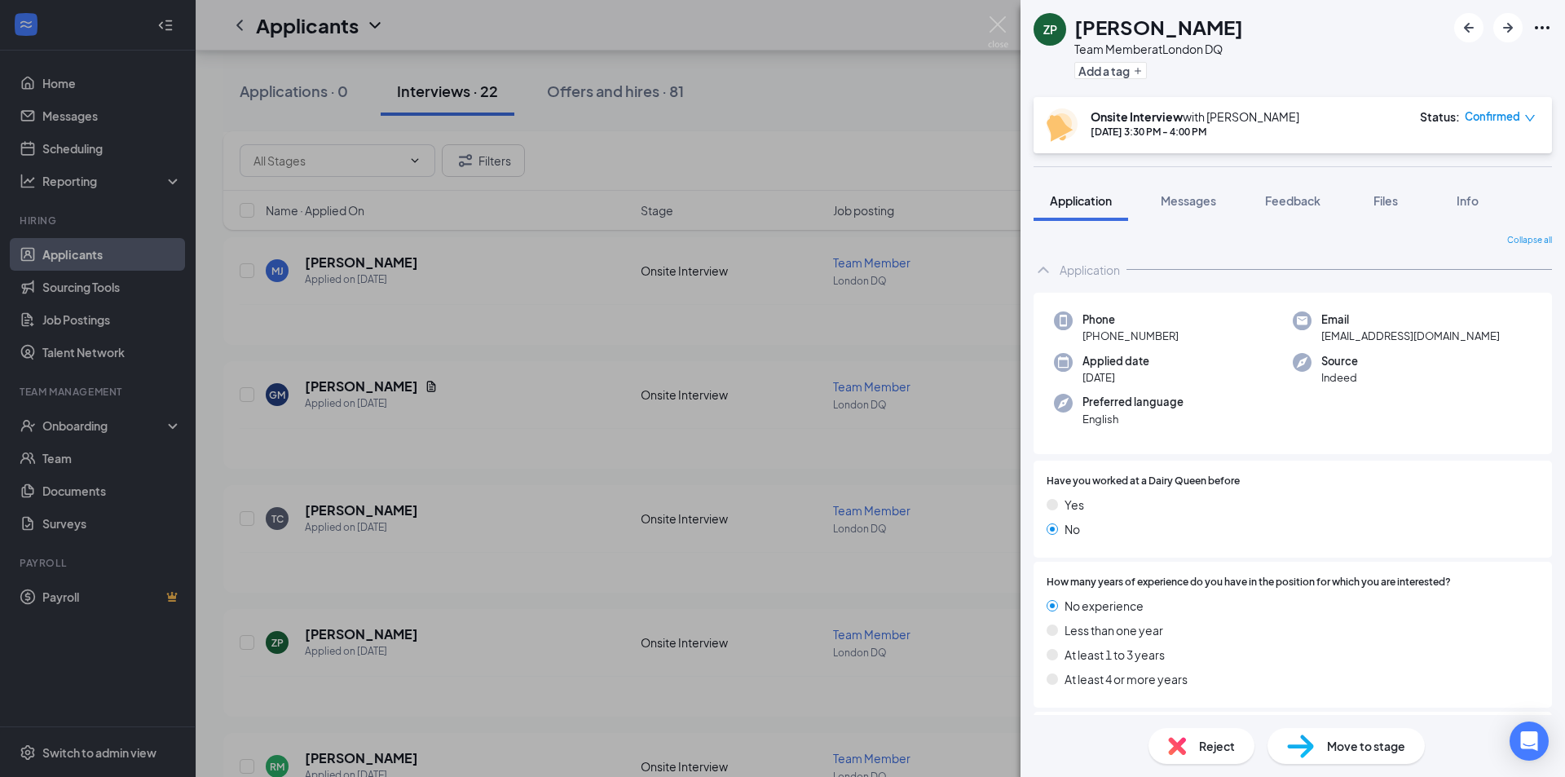
click at [1268, 481] on div at bounding box center [1389, 481] width 299 height 15
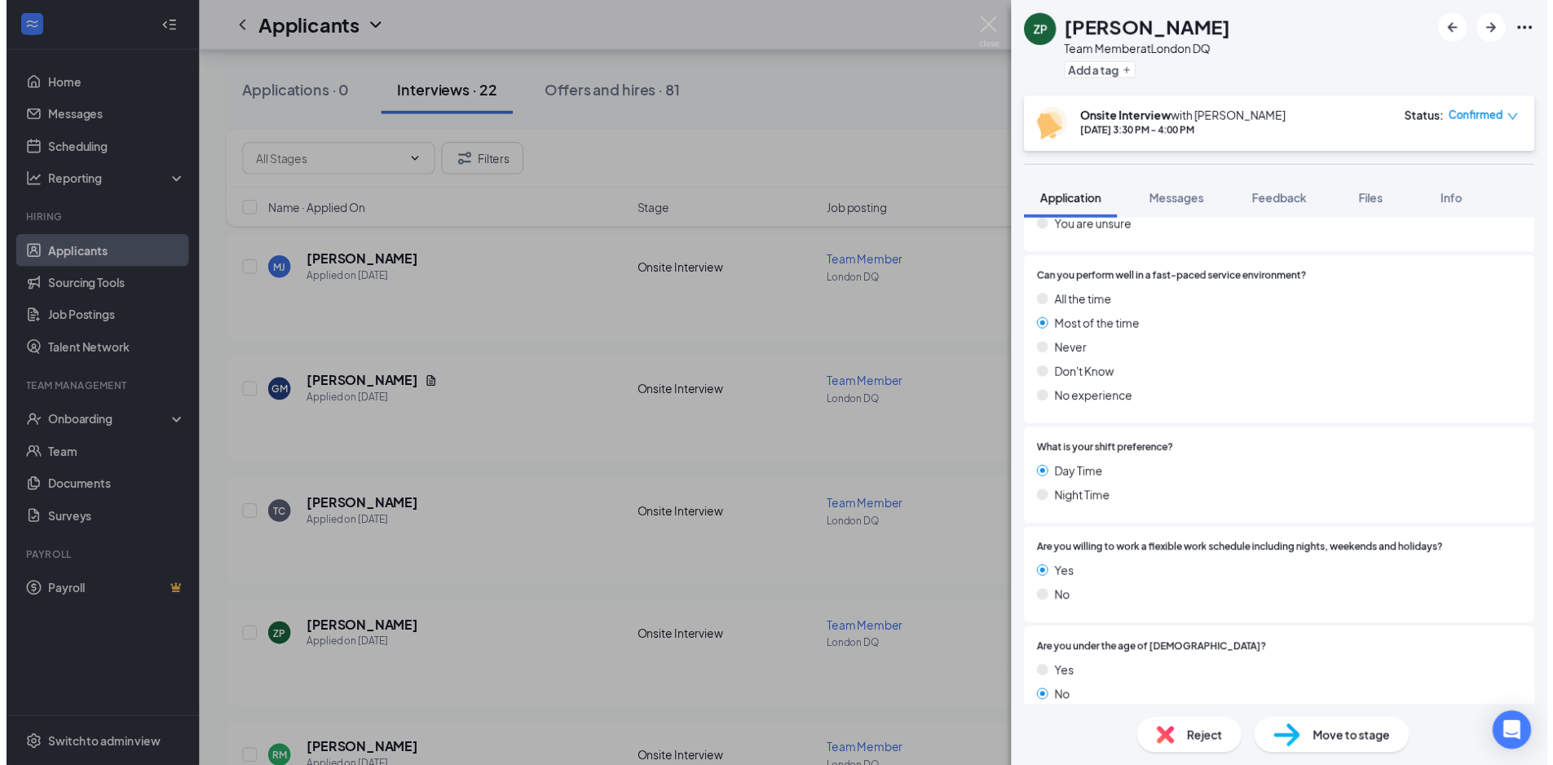
scroll to position [1060, 0]
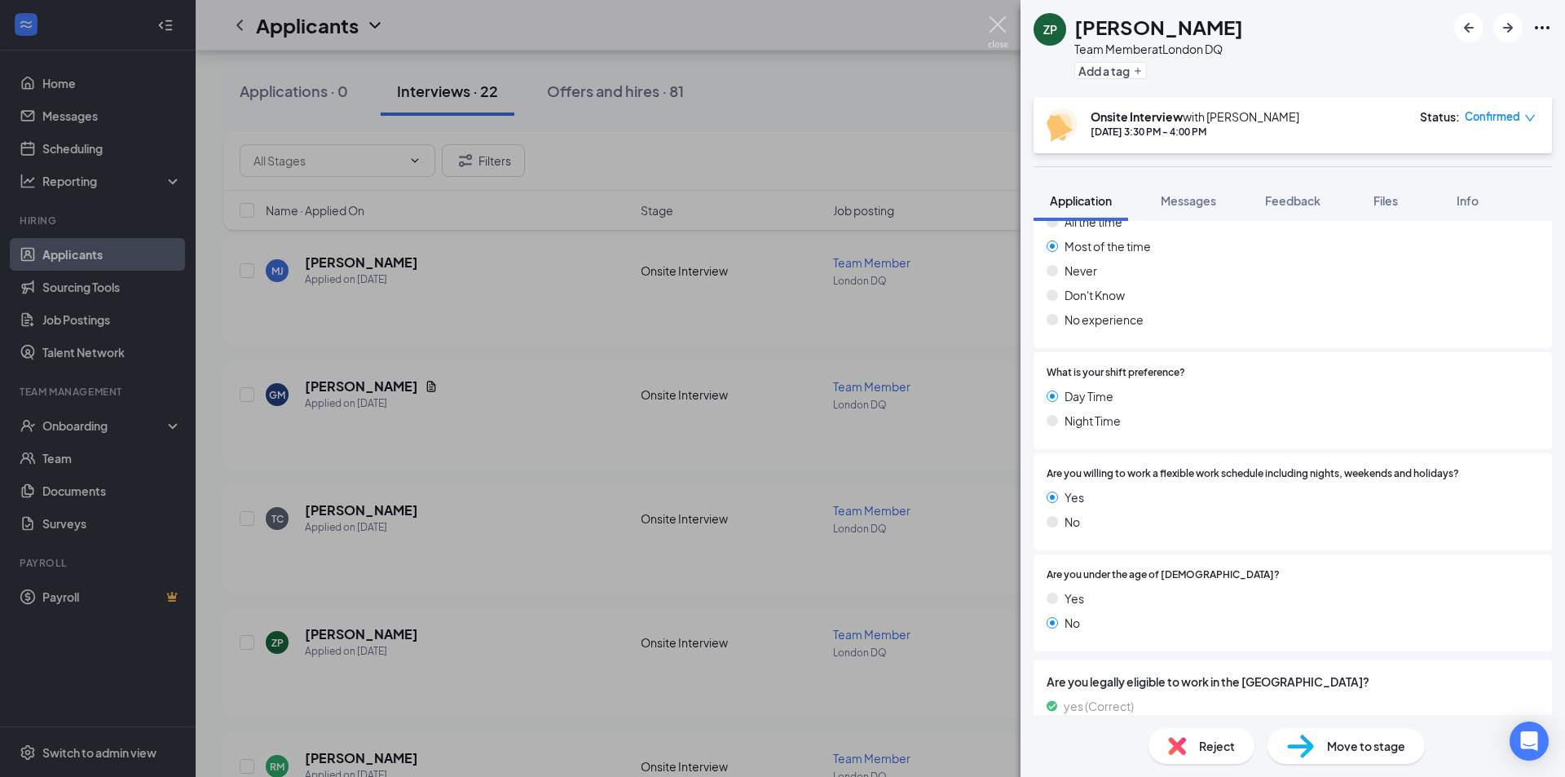
click at [997, 22] on img at bounding box center [998, 32] width 20 height 32
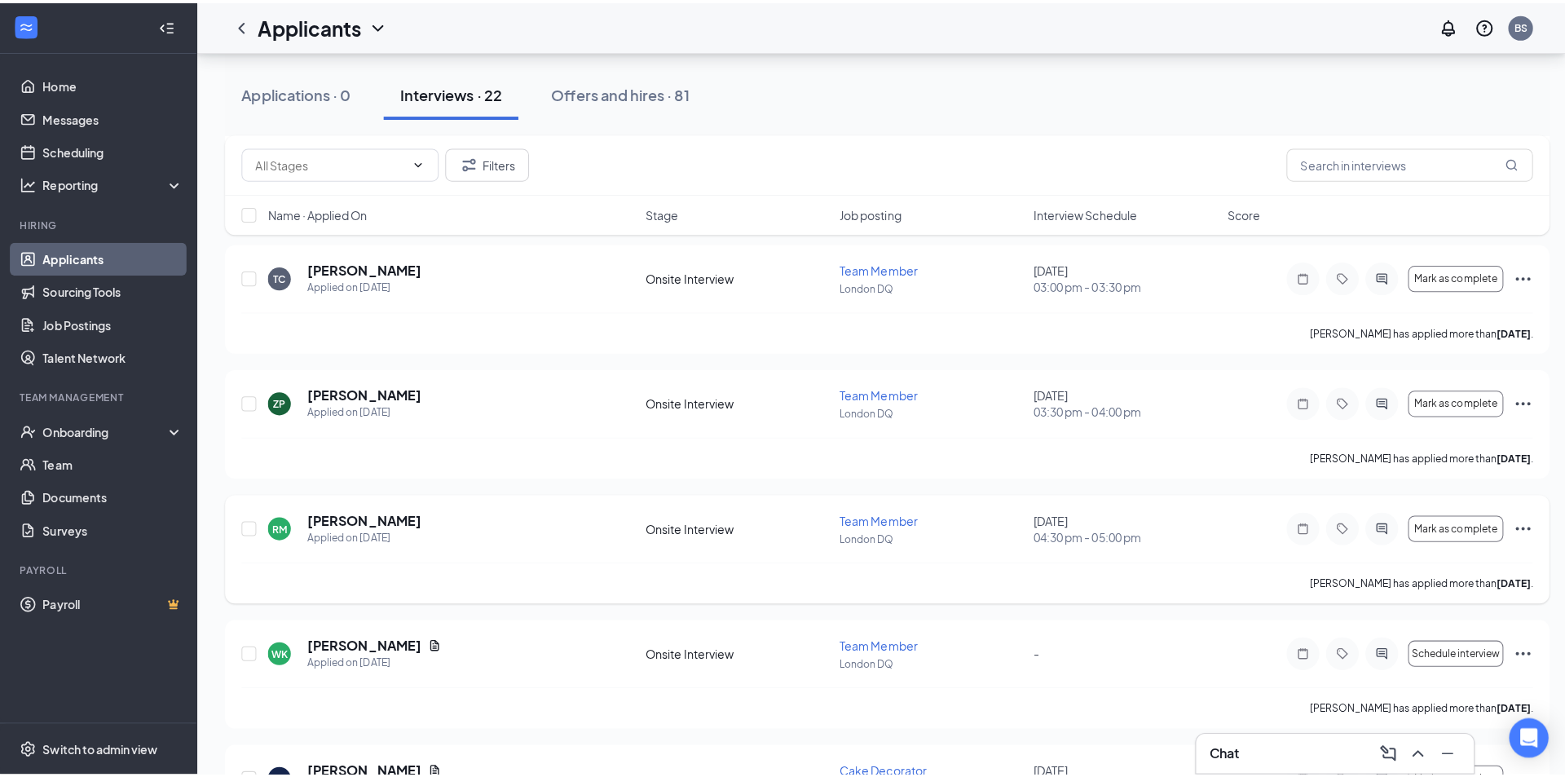
scroll to position [652, 0]
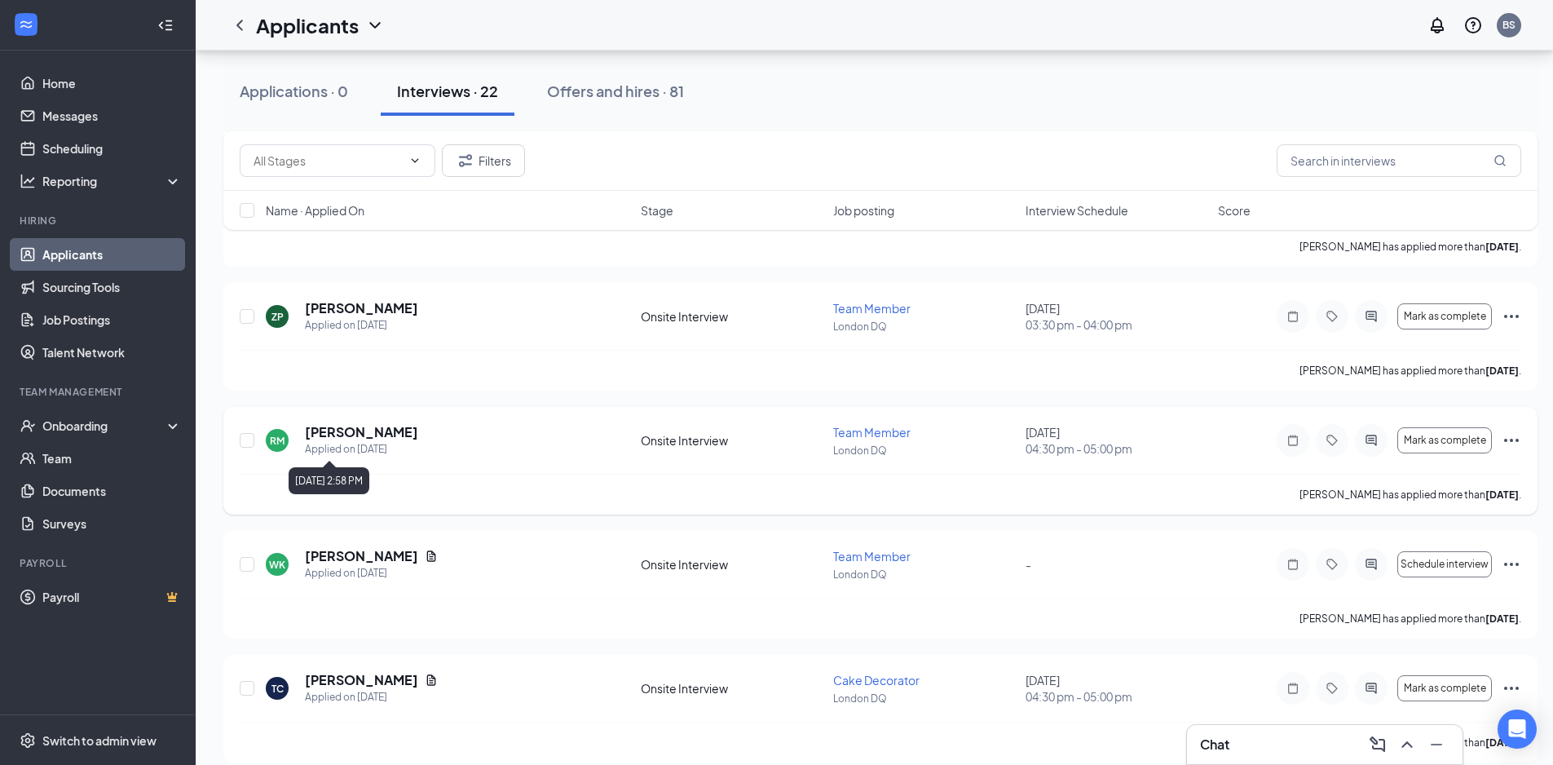
click at [355, 440] on h5 "[PERSON_NAME]" at bounding box center [361, 432] width 113 height 18
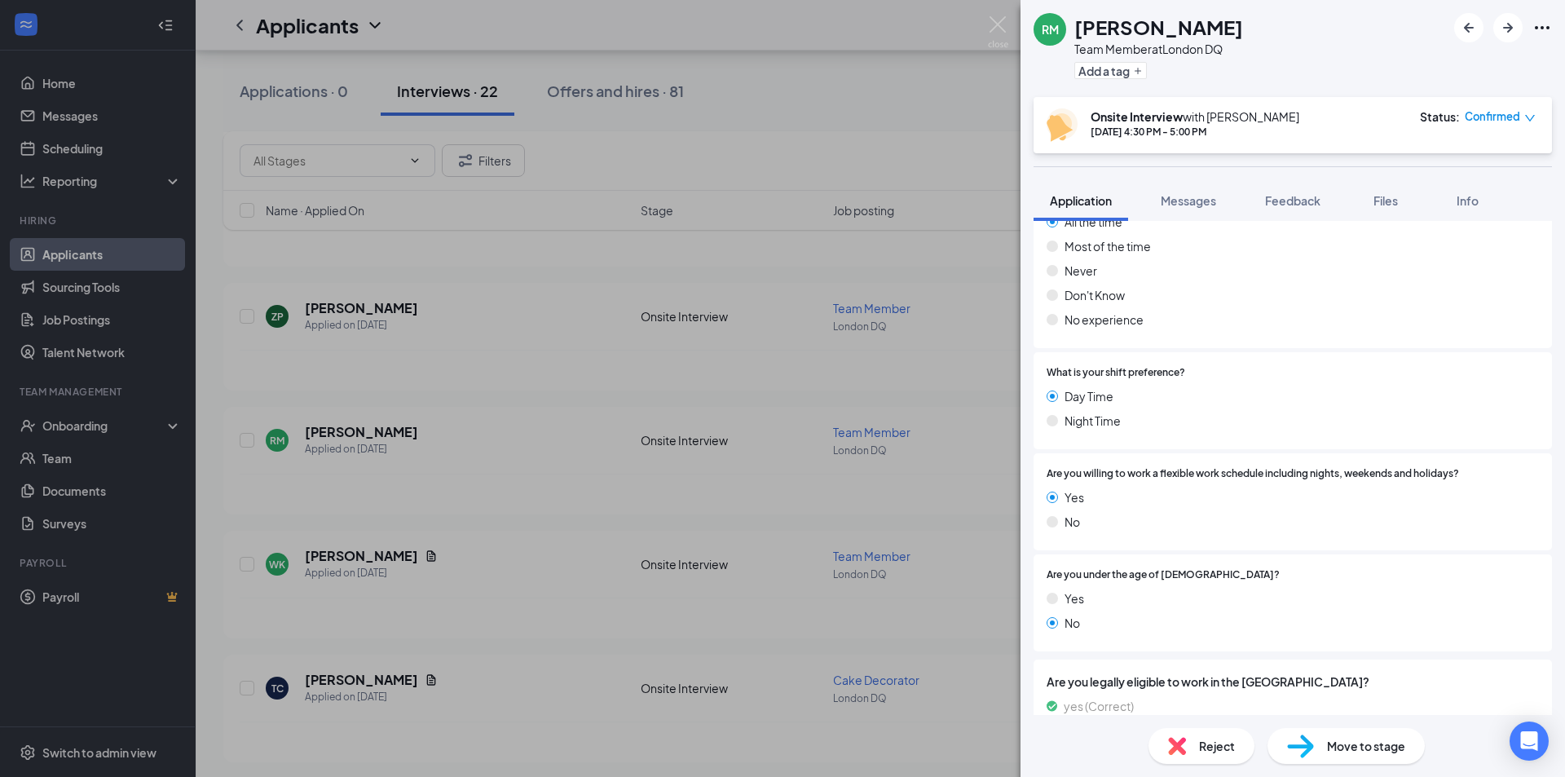
scroll to position [1108, 0]
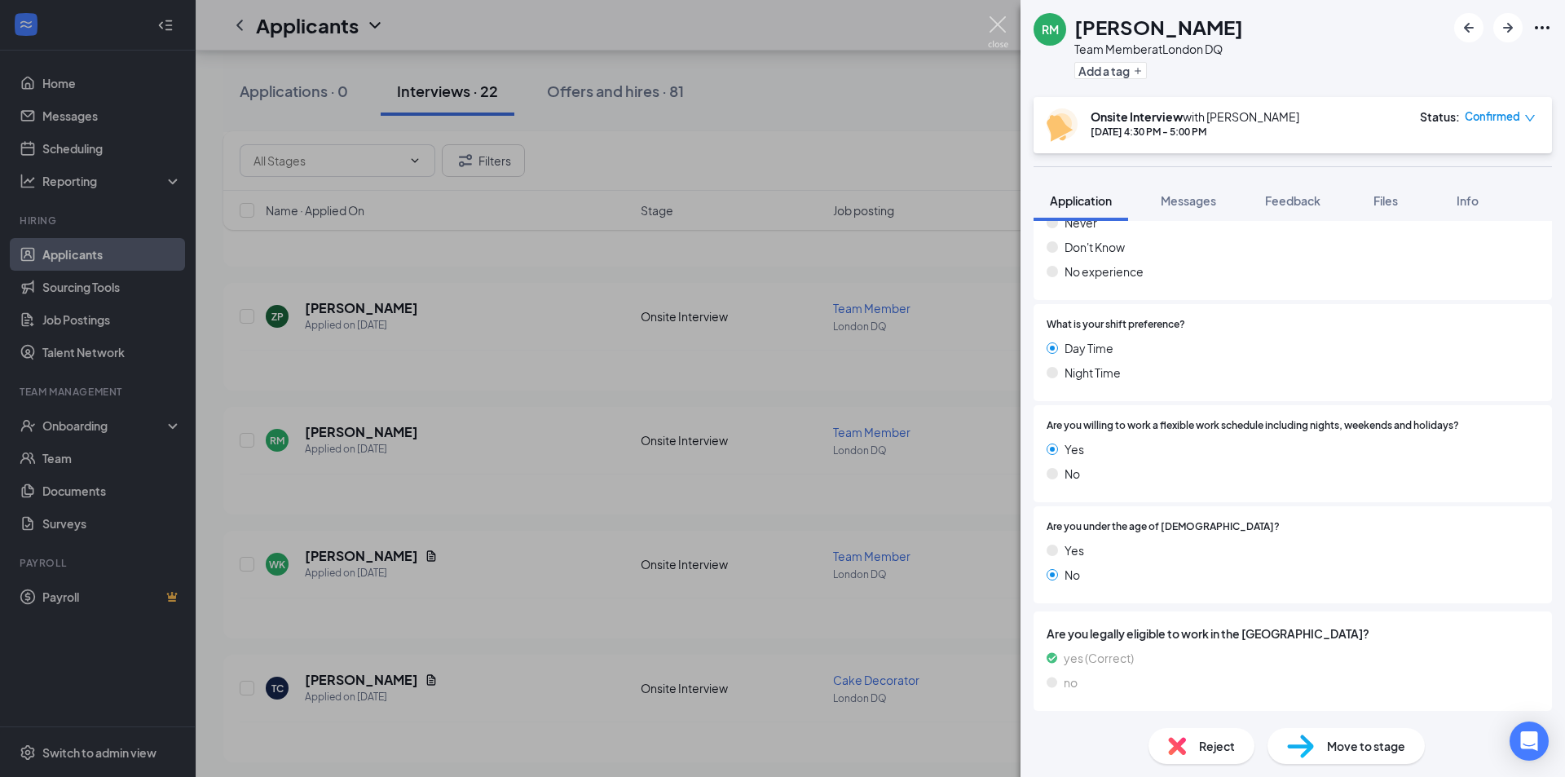
click at [990, 23] on img at bounding box center [998, 32] width 20 height 32
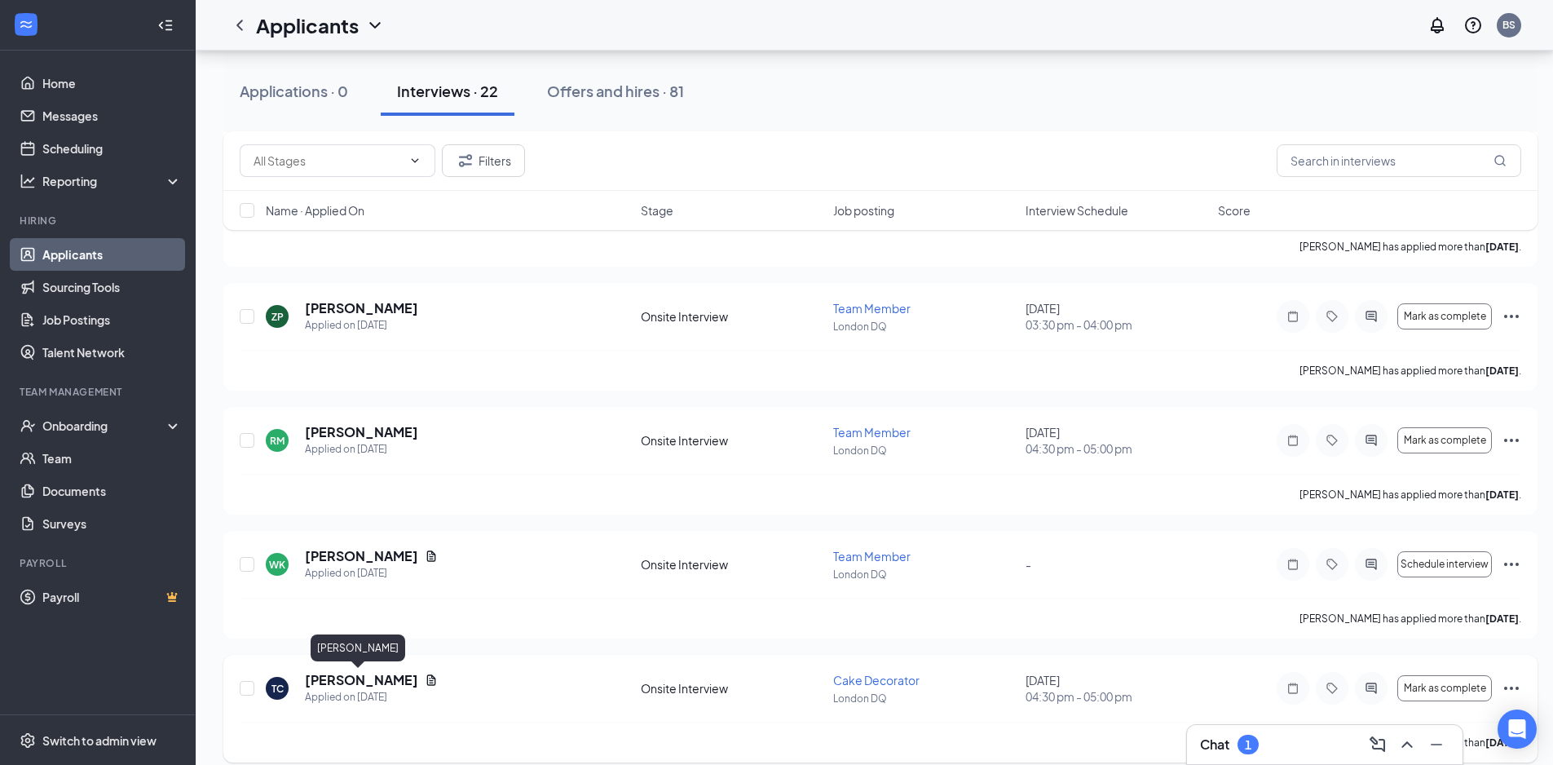
click at [332, 677] on h5 "[PERSON_NAME]" at bounding box center [361, 680] width 113 height 18
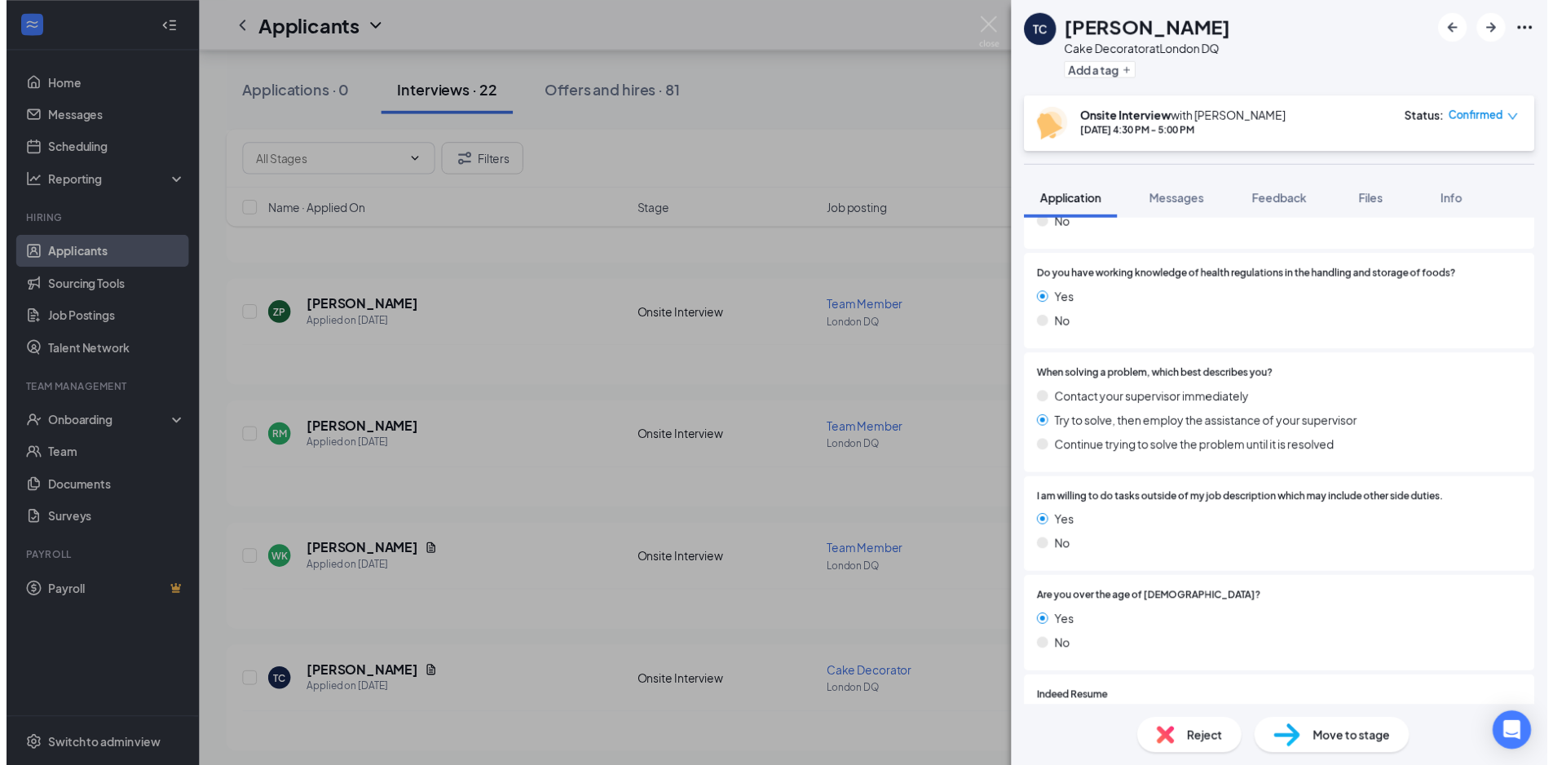
scroll to position [1304, 0]
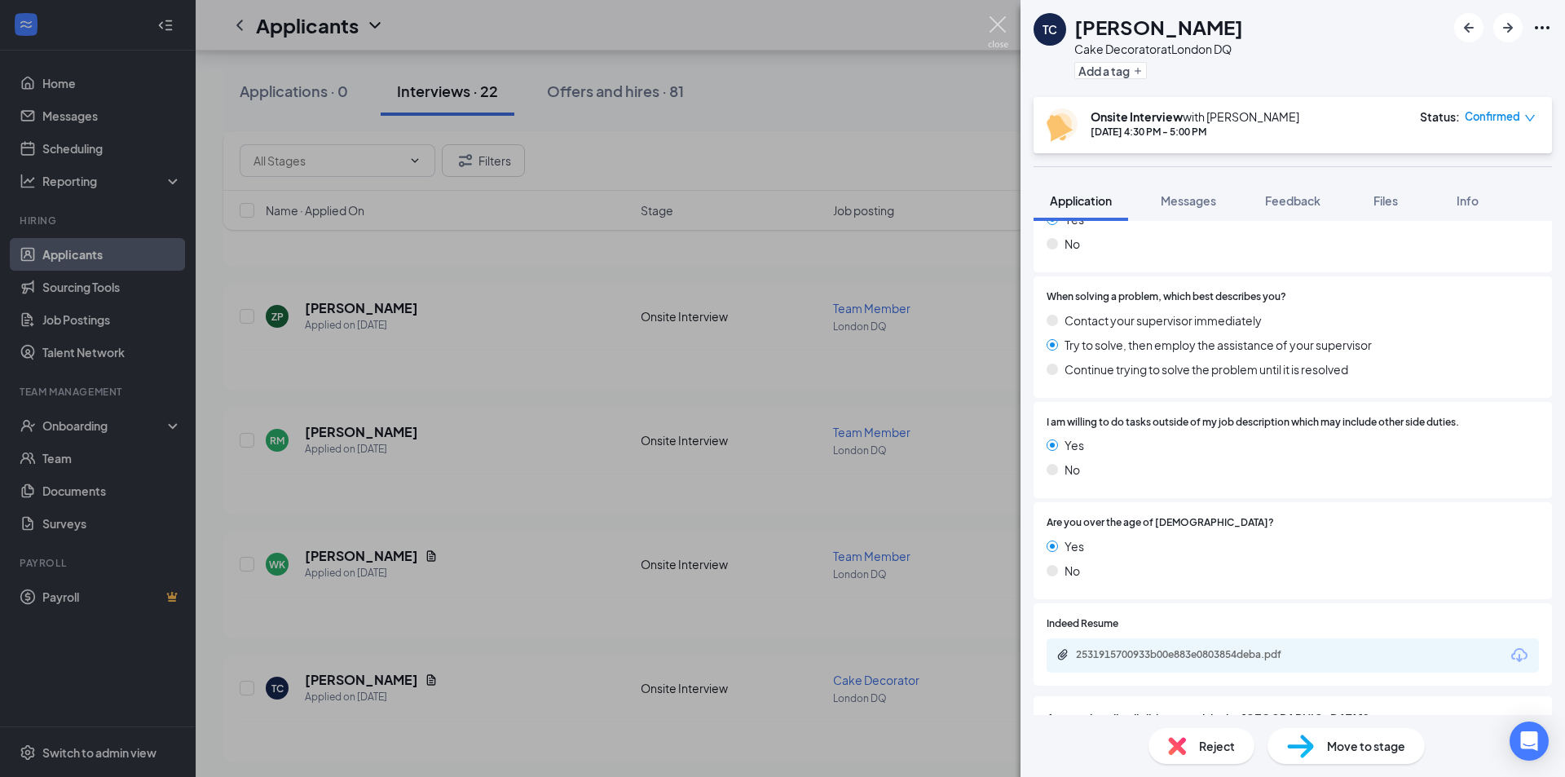
click at [1000, 27] on img at bounding box center [998, 32] width 20 height 32
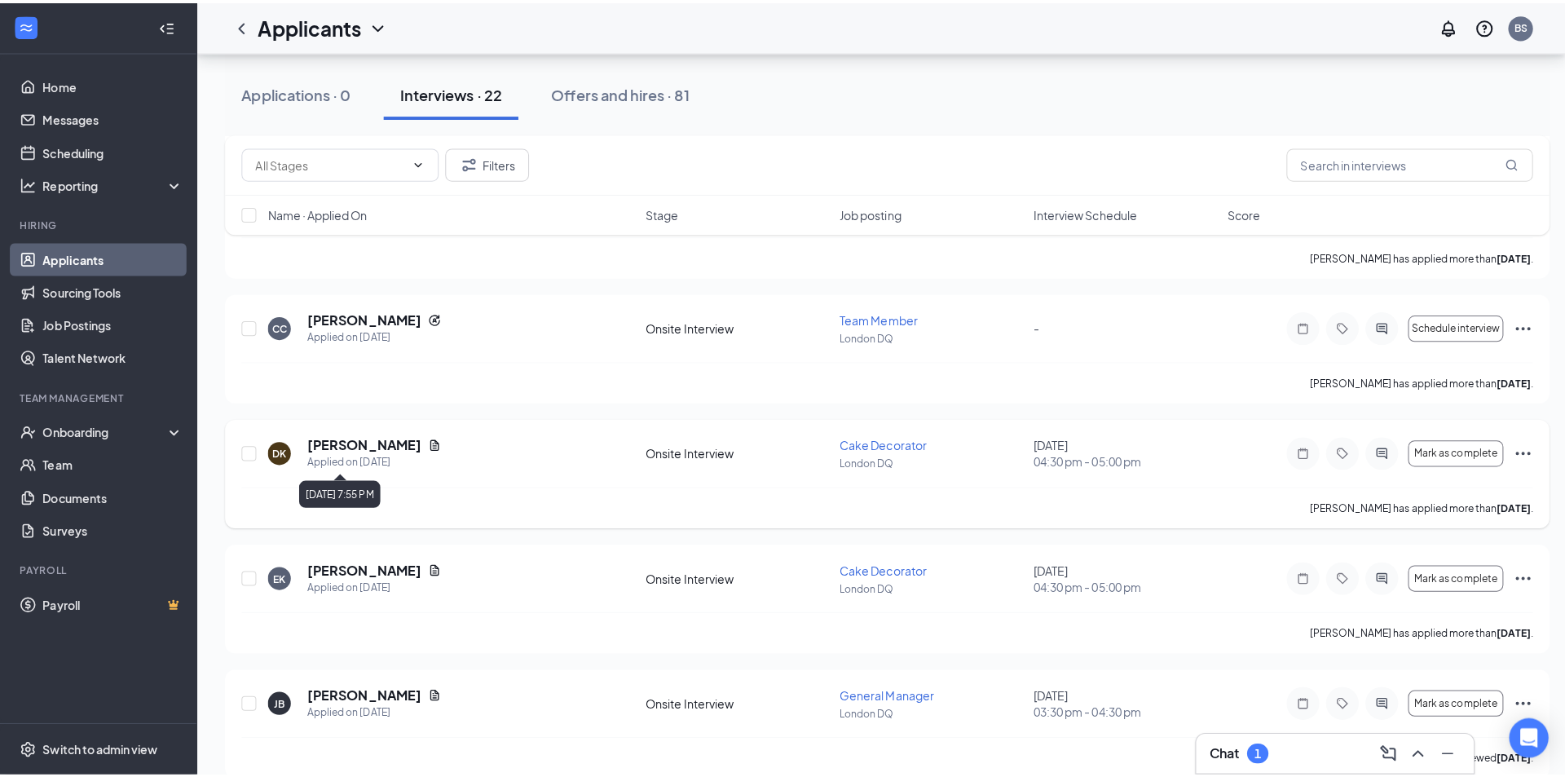
scroll to position [1223, 0]
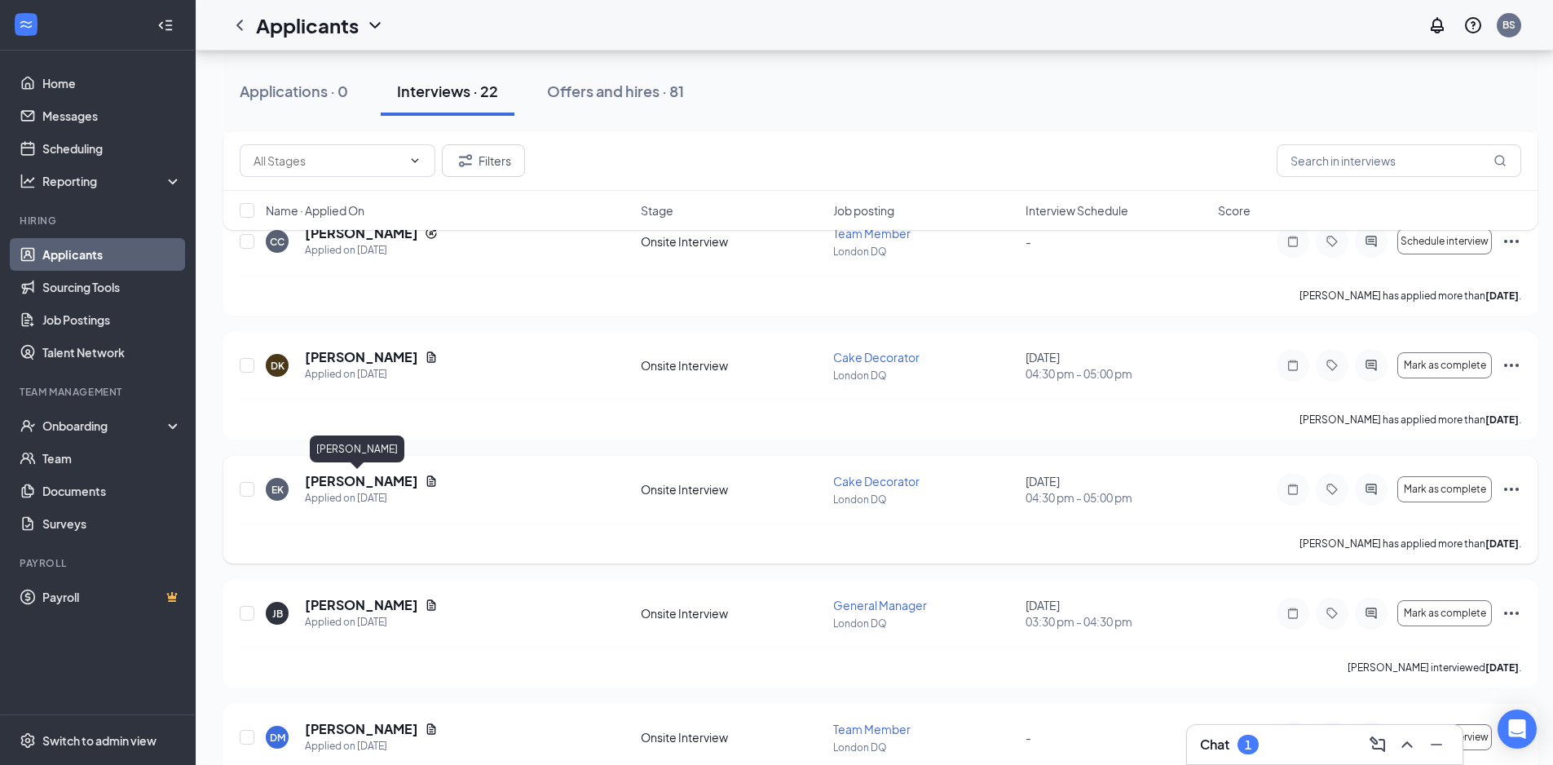
click at [349, 483] on h5 "[PERSON_NAME]" at bounding box center [361, 481] width 113 height 18
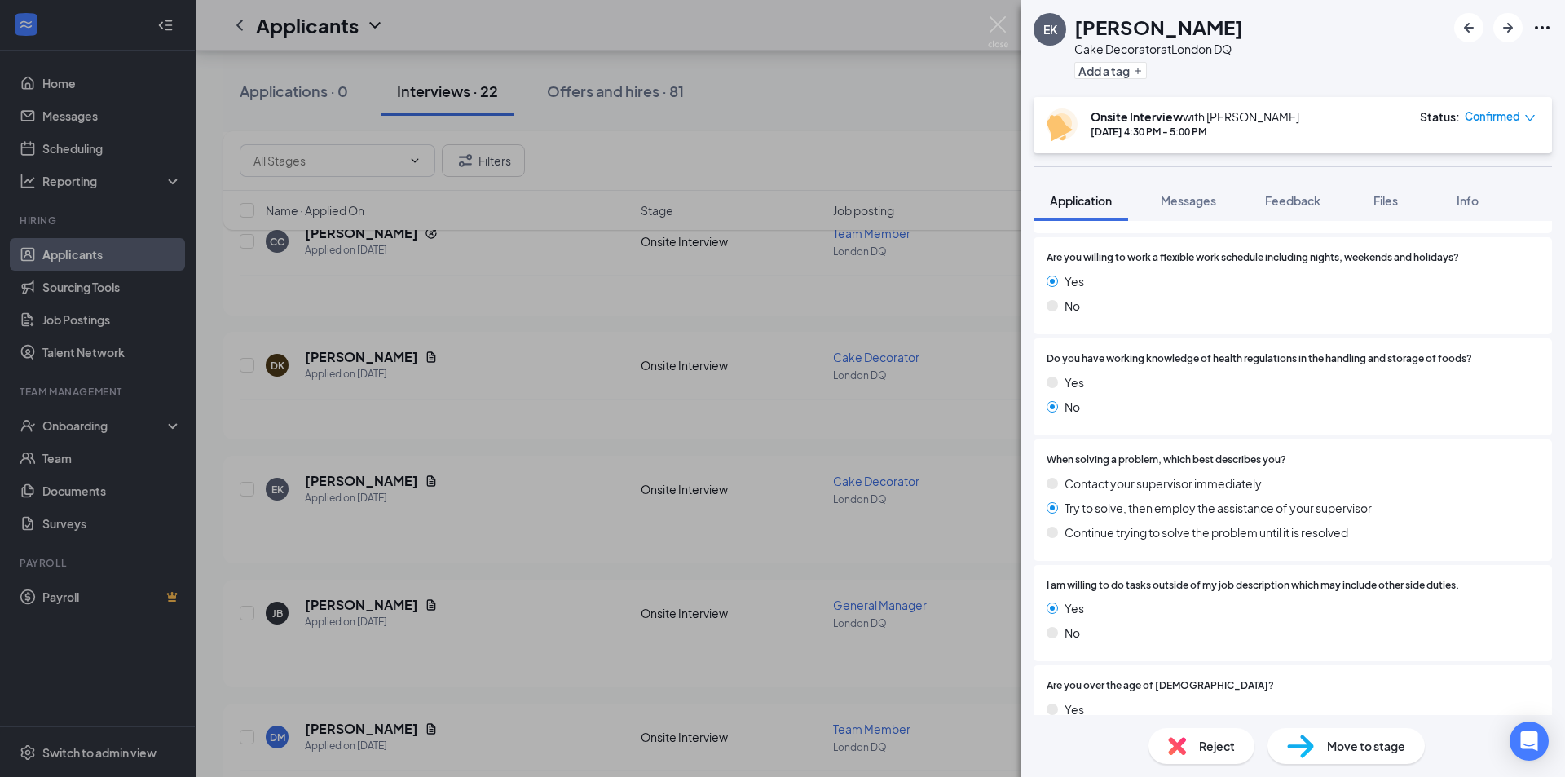
scroll to position [1223, 0]
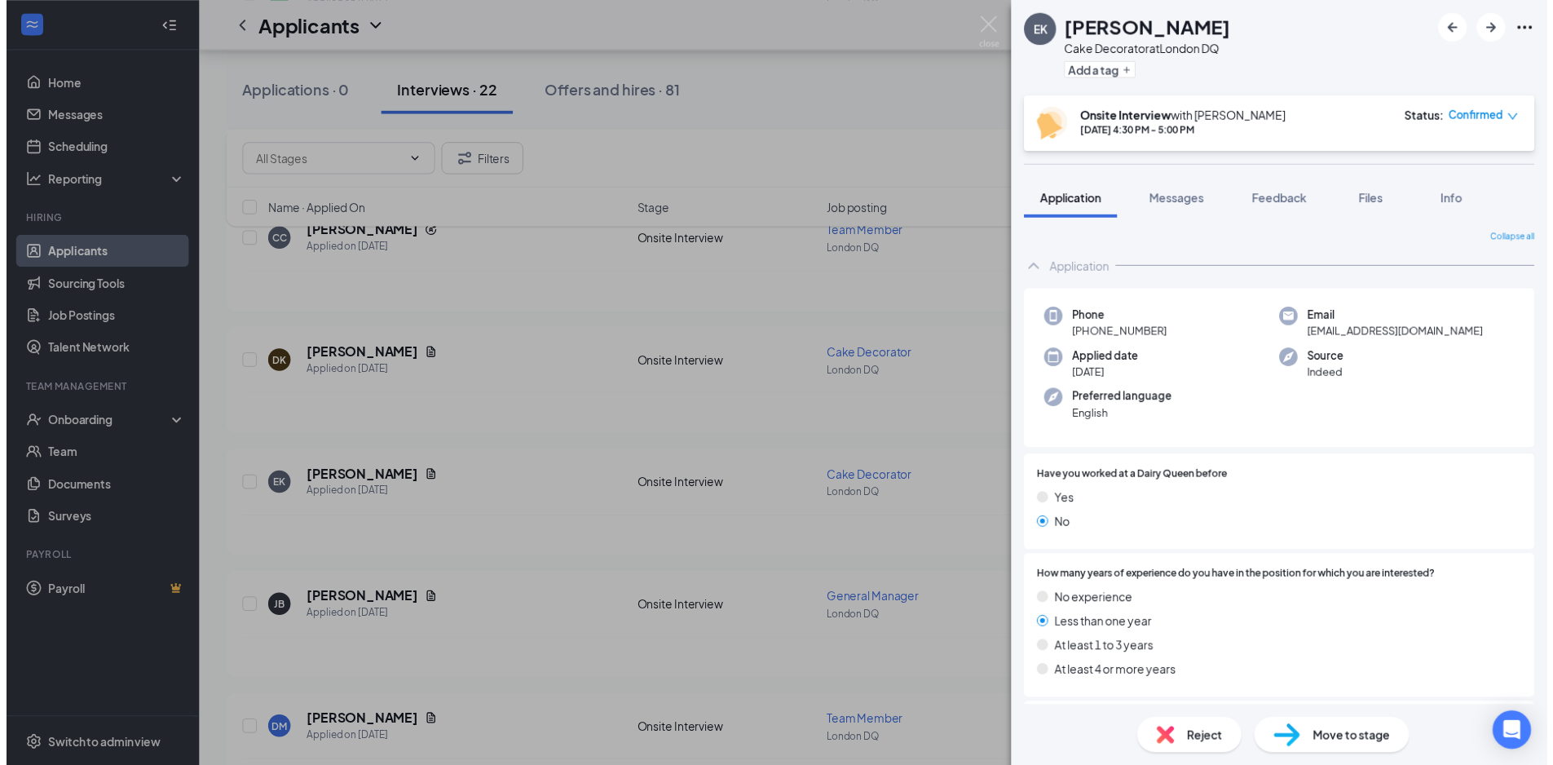
scroll to position [1223, 0]
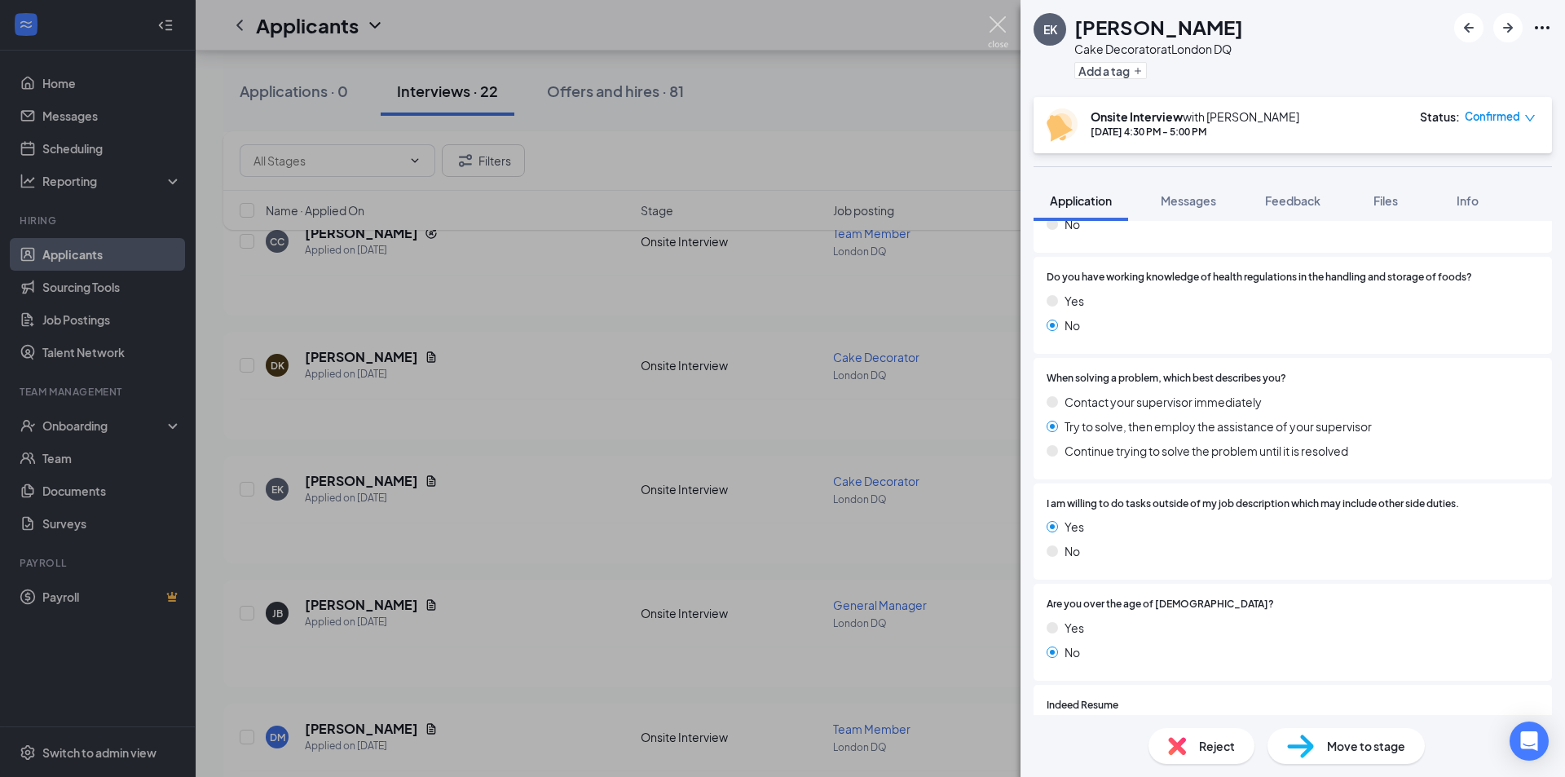
click at [999, 23] on img at bounding box center [998, 32] width 20 height 32
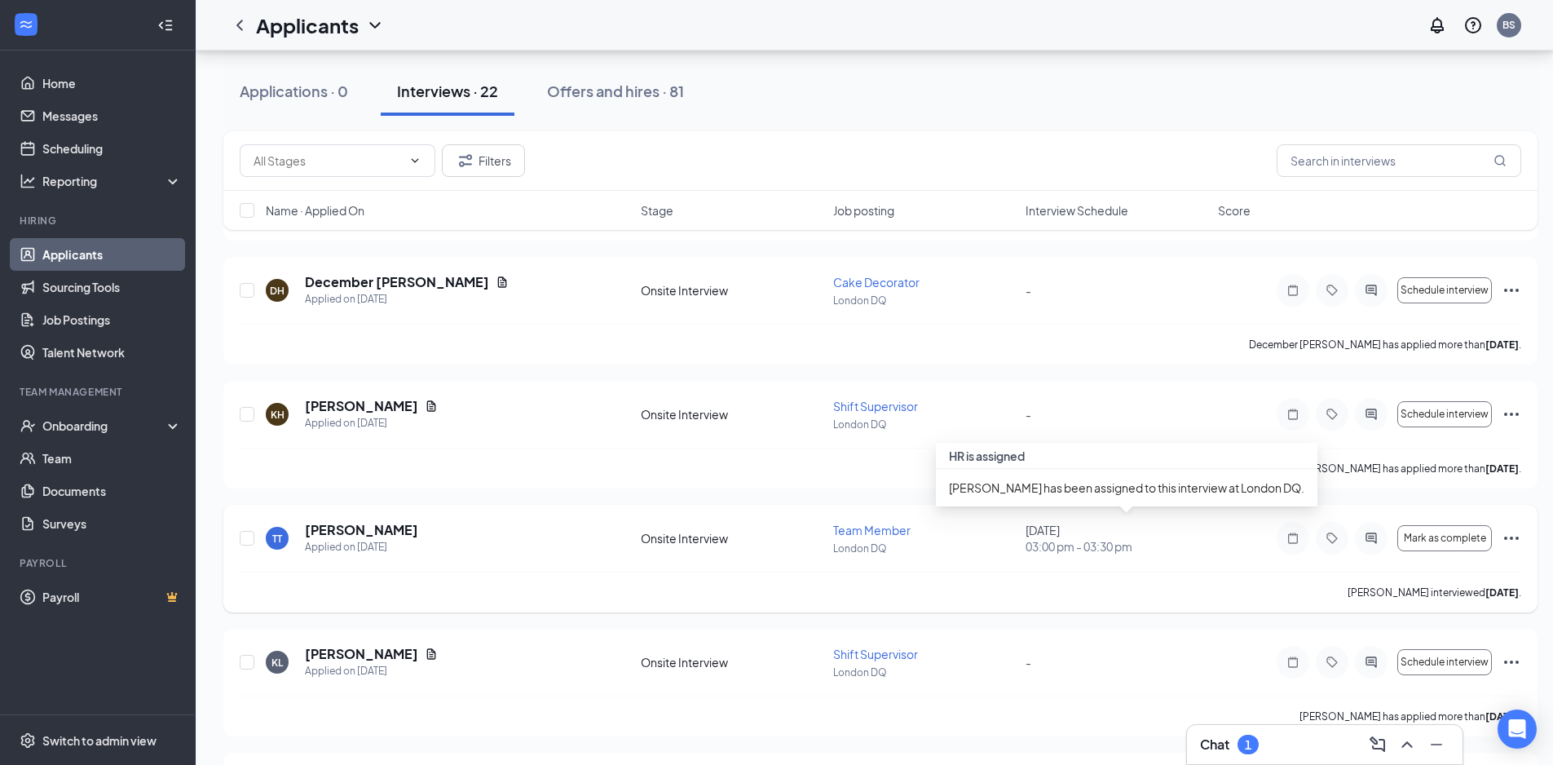
scroll to position [1875, 0]
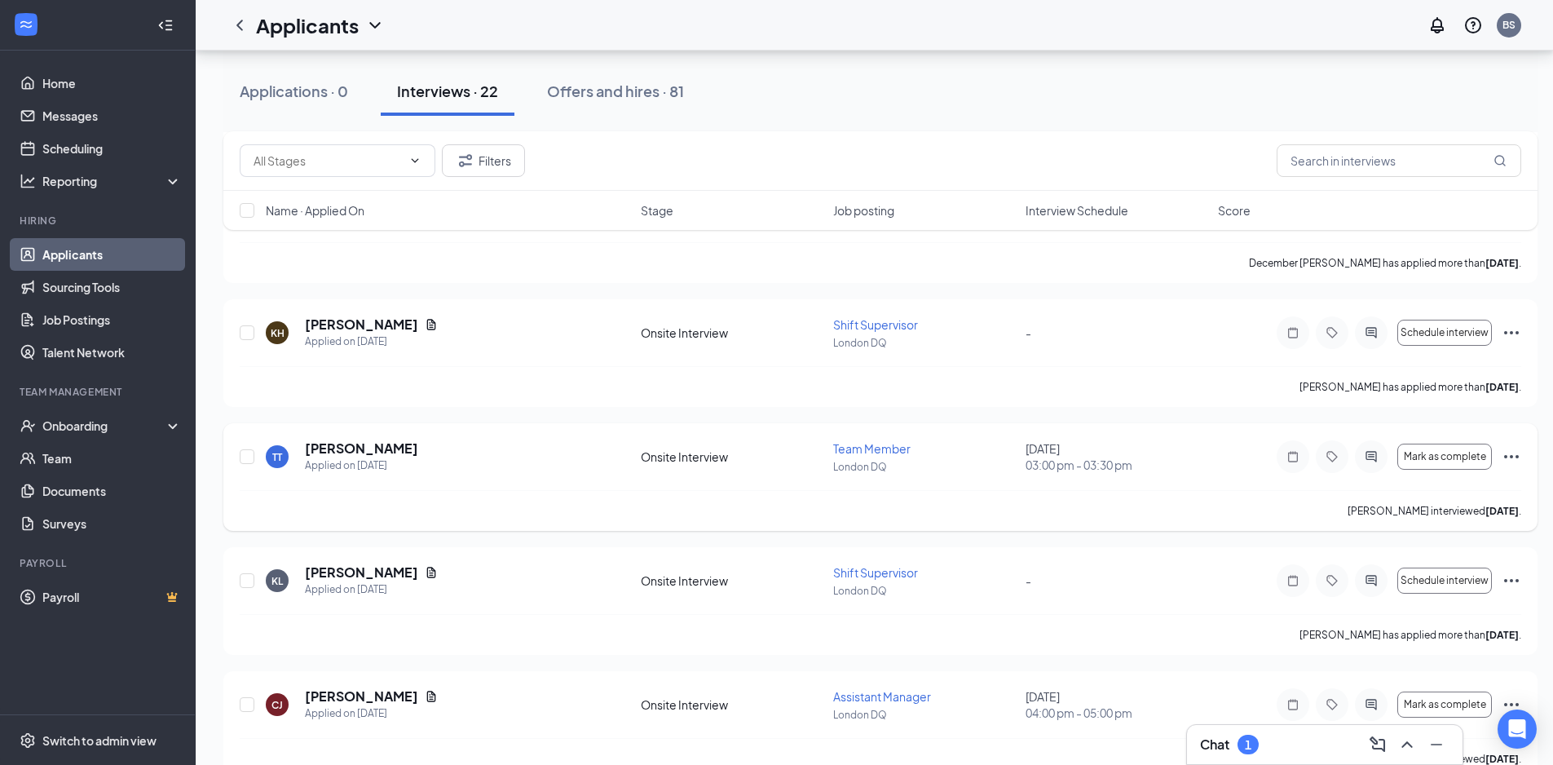
click at [1506, 457] on icon "Ellipses" at bounding box center [1511, 456] width 15 height 3
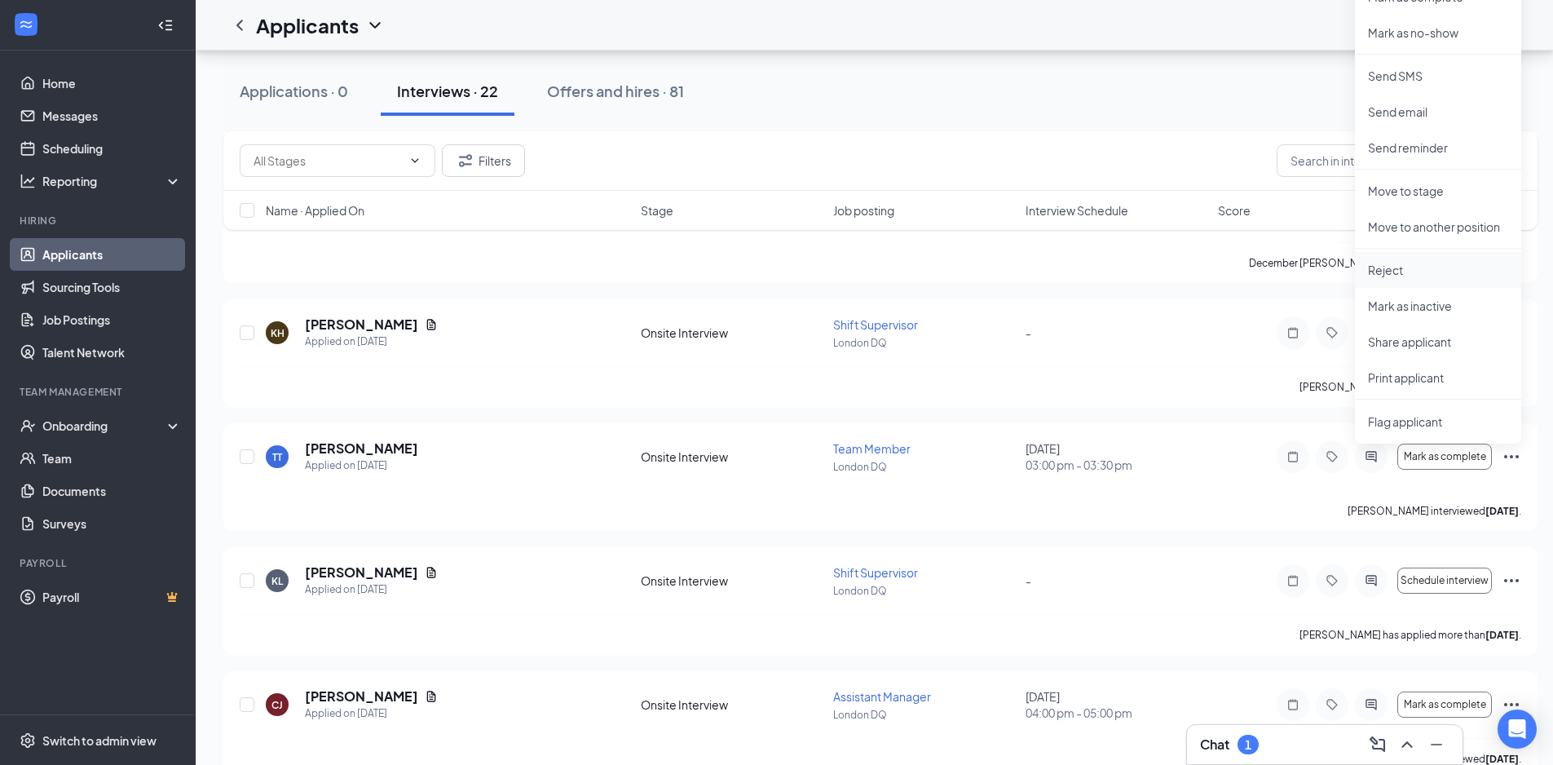
click at [1383, 273] on p "Reject" at bounding box center [1438, 270] width 140 height 16
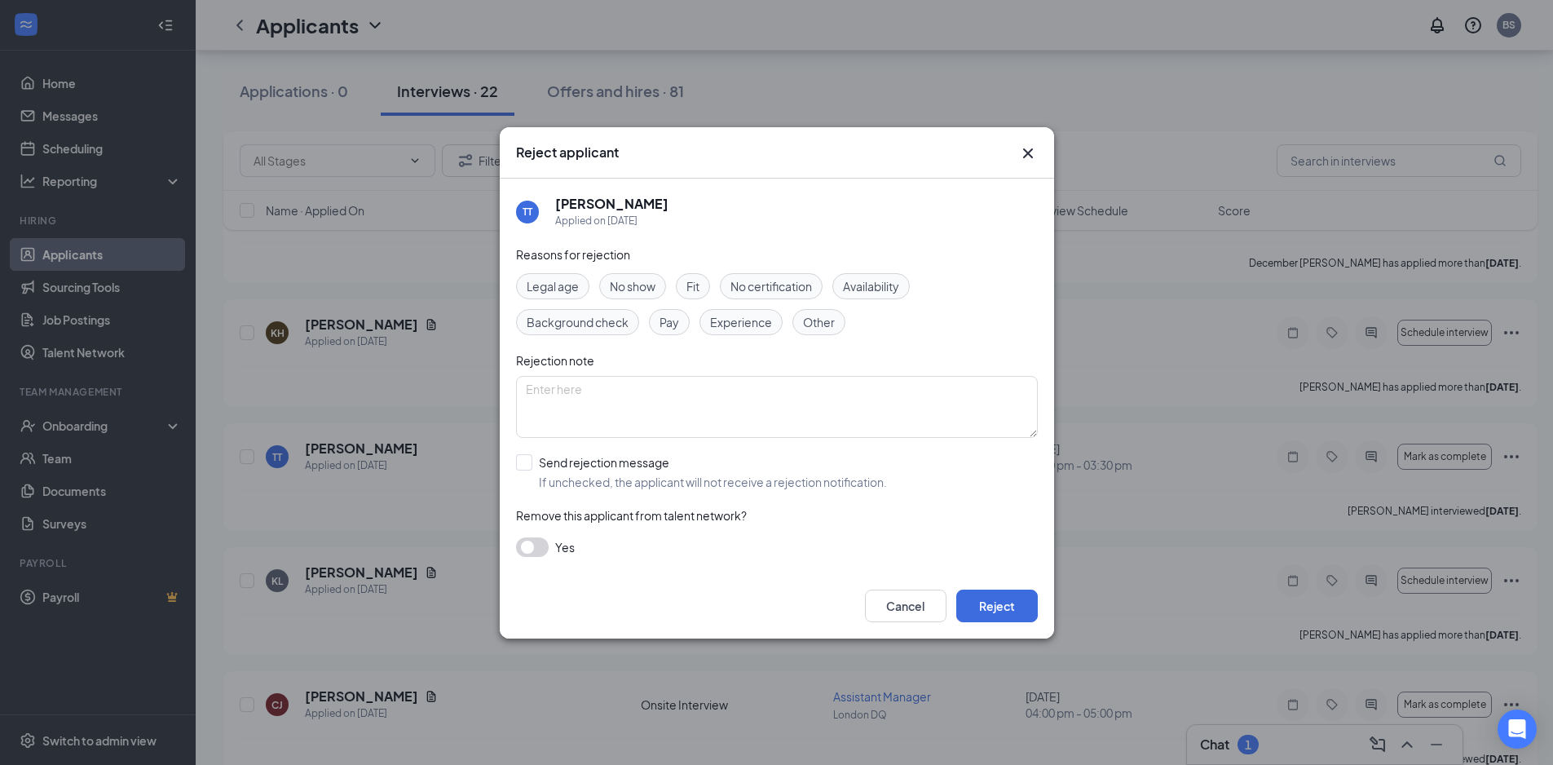
click at [625, 281] on span "No show" at bounding box center [633, 286] width 46 height 18
click at [996, 602] on button "Reject" at bounding box center [997, 605] width 82 height 33
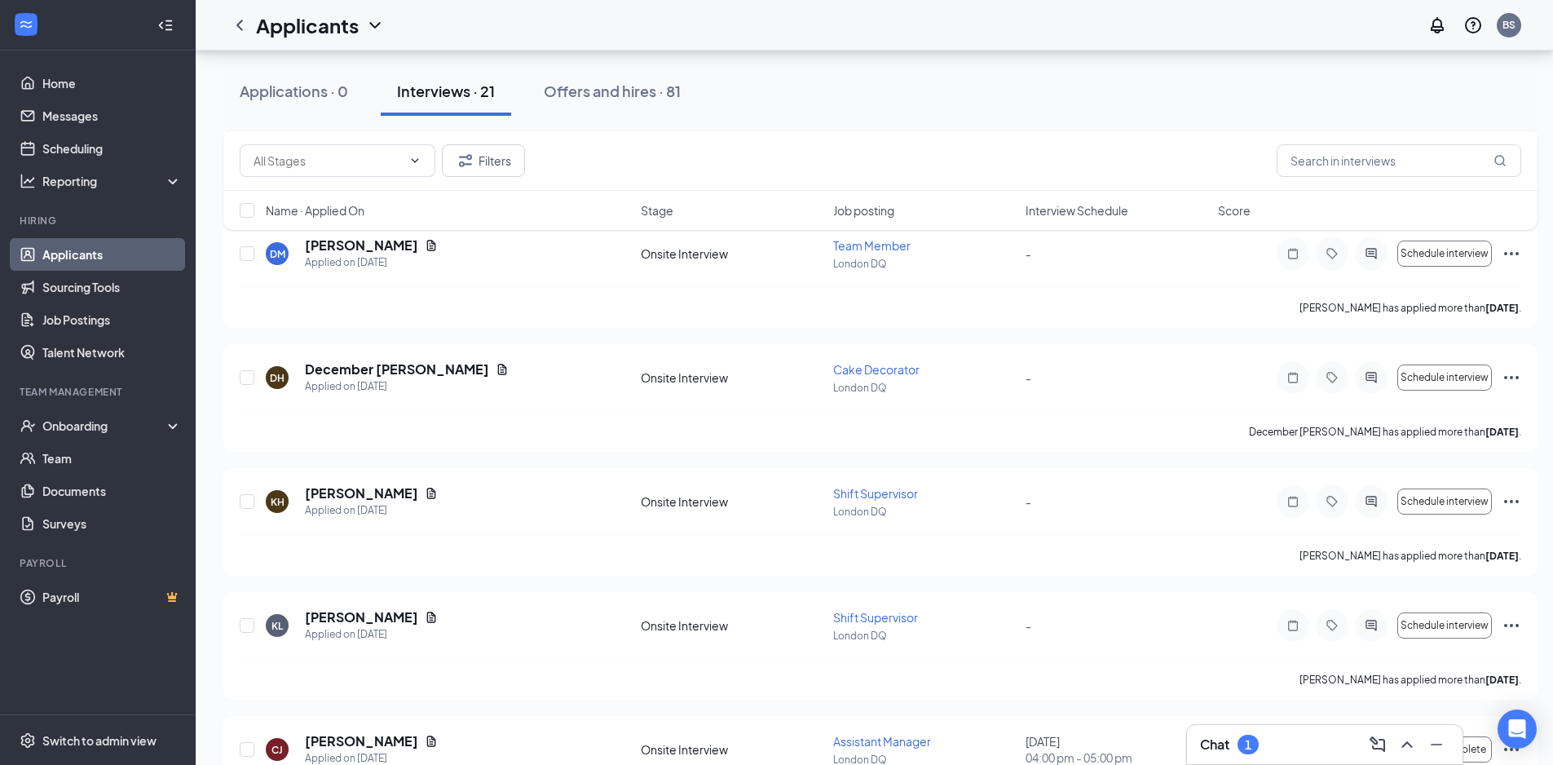
scroll to position [1625, 0]
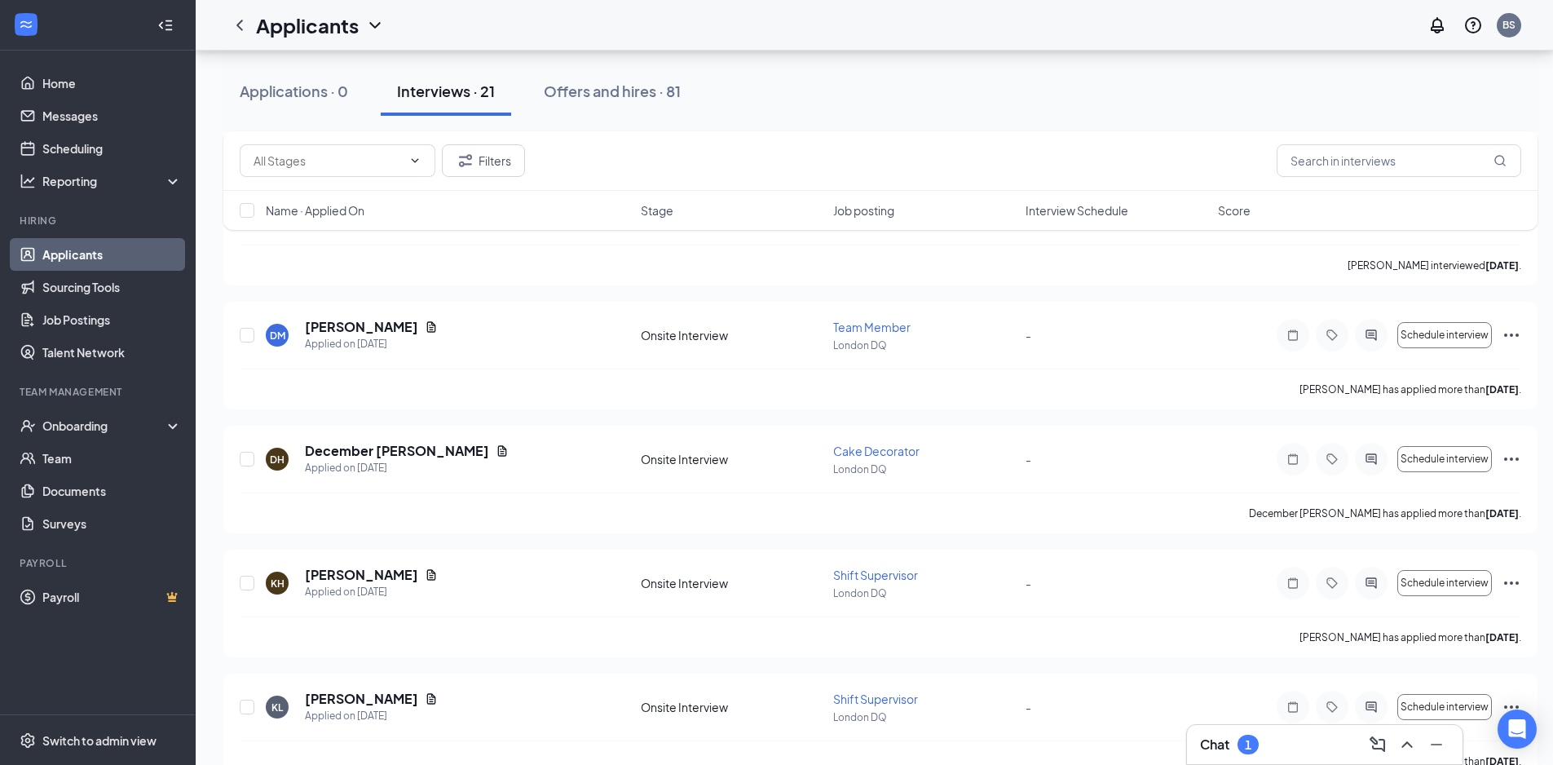
click at [1319, 749] on div "Chat 1" at bounding box center [1324, 744] width 249 height 26
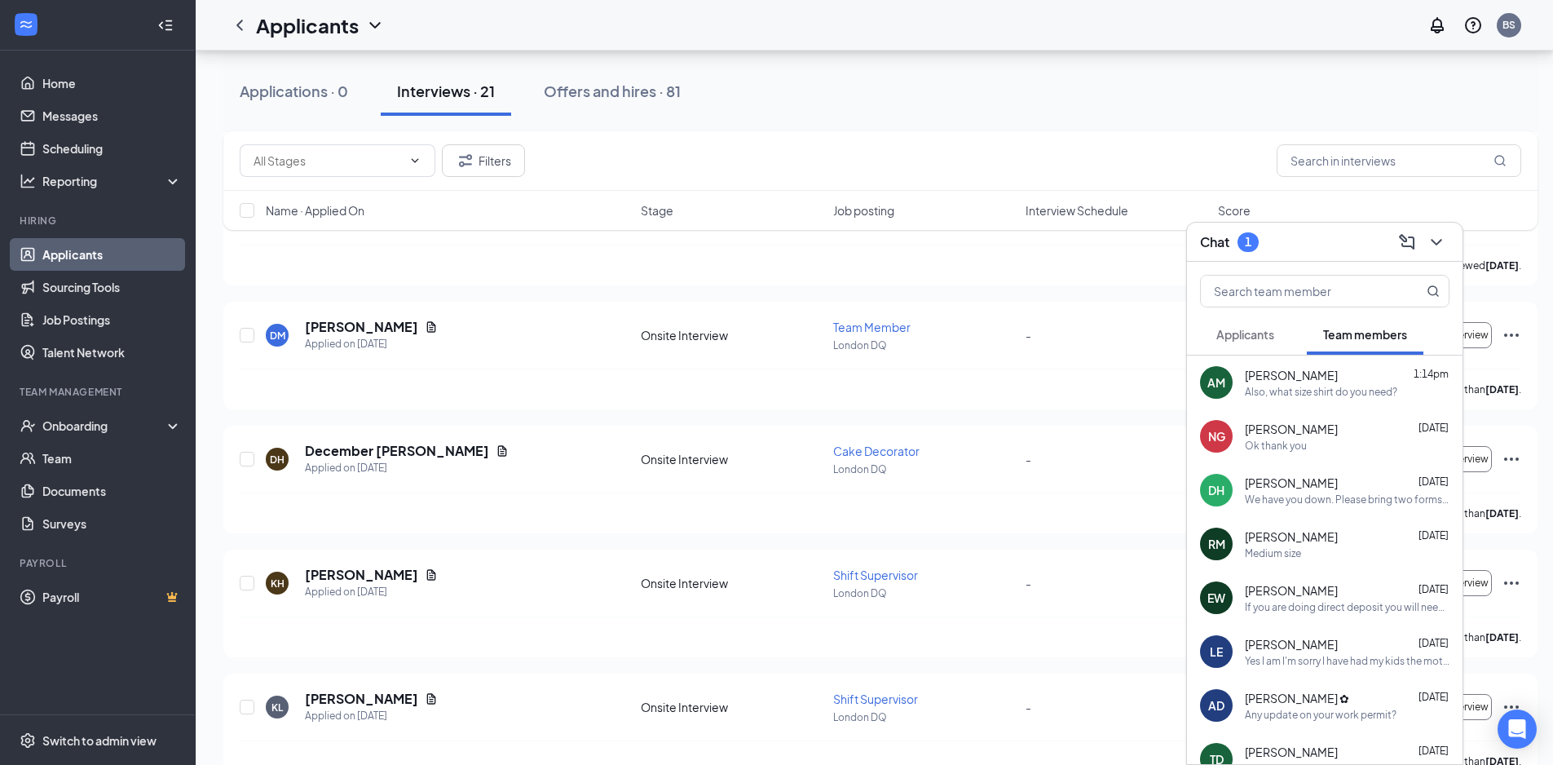
click at [1317, 383] on div "Aaron Marcum 1:14pm Also, what size shirt do you need?" at bounding box center [1347, 383] width 205 height 32
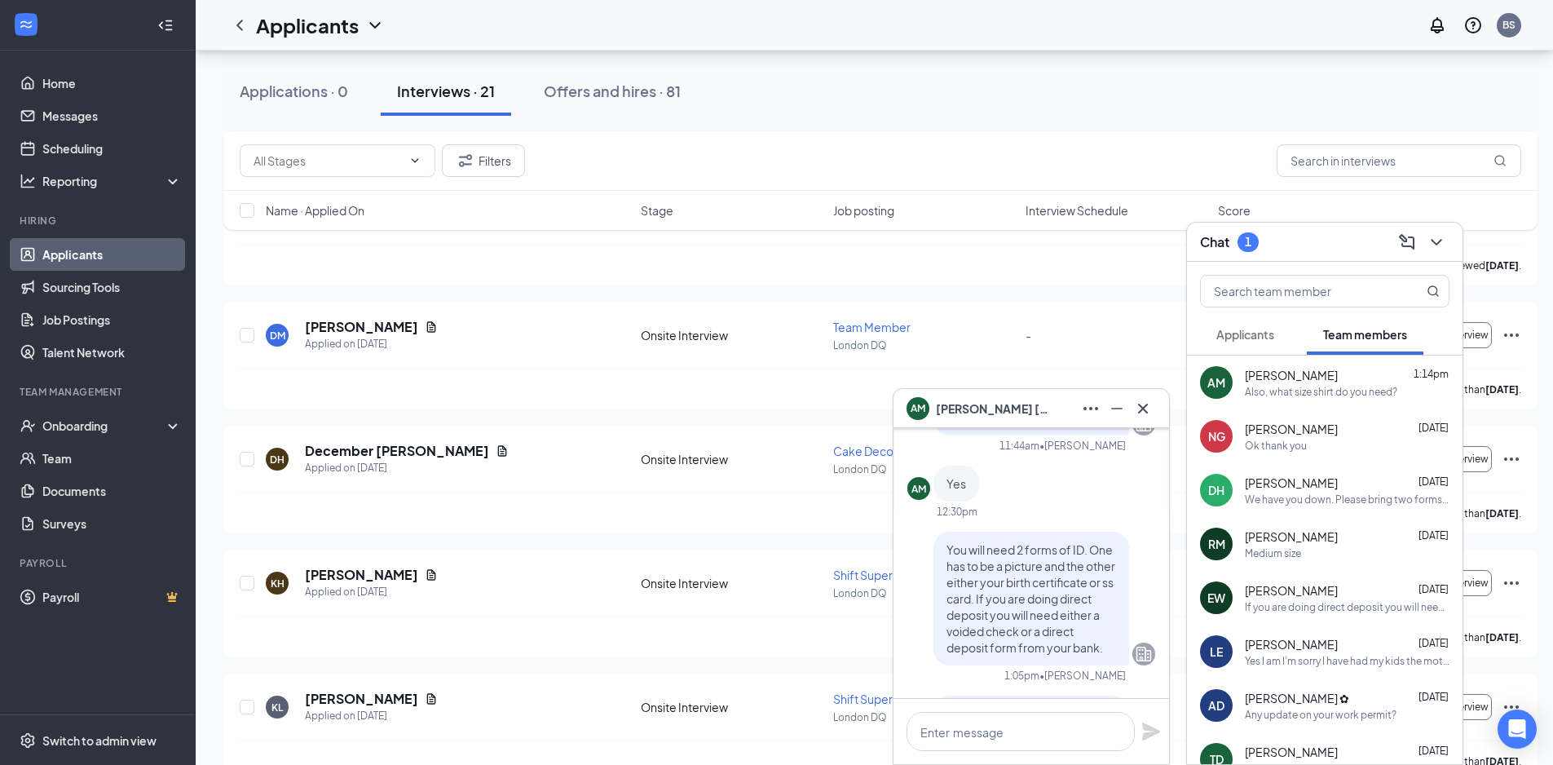
scroll to position [-82, 0]
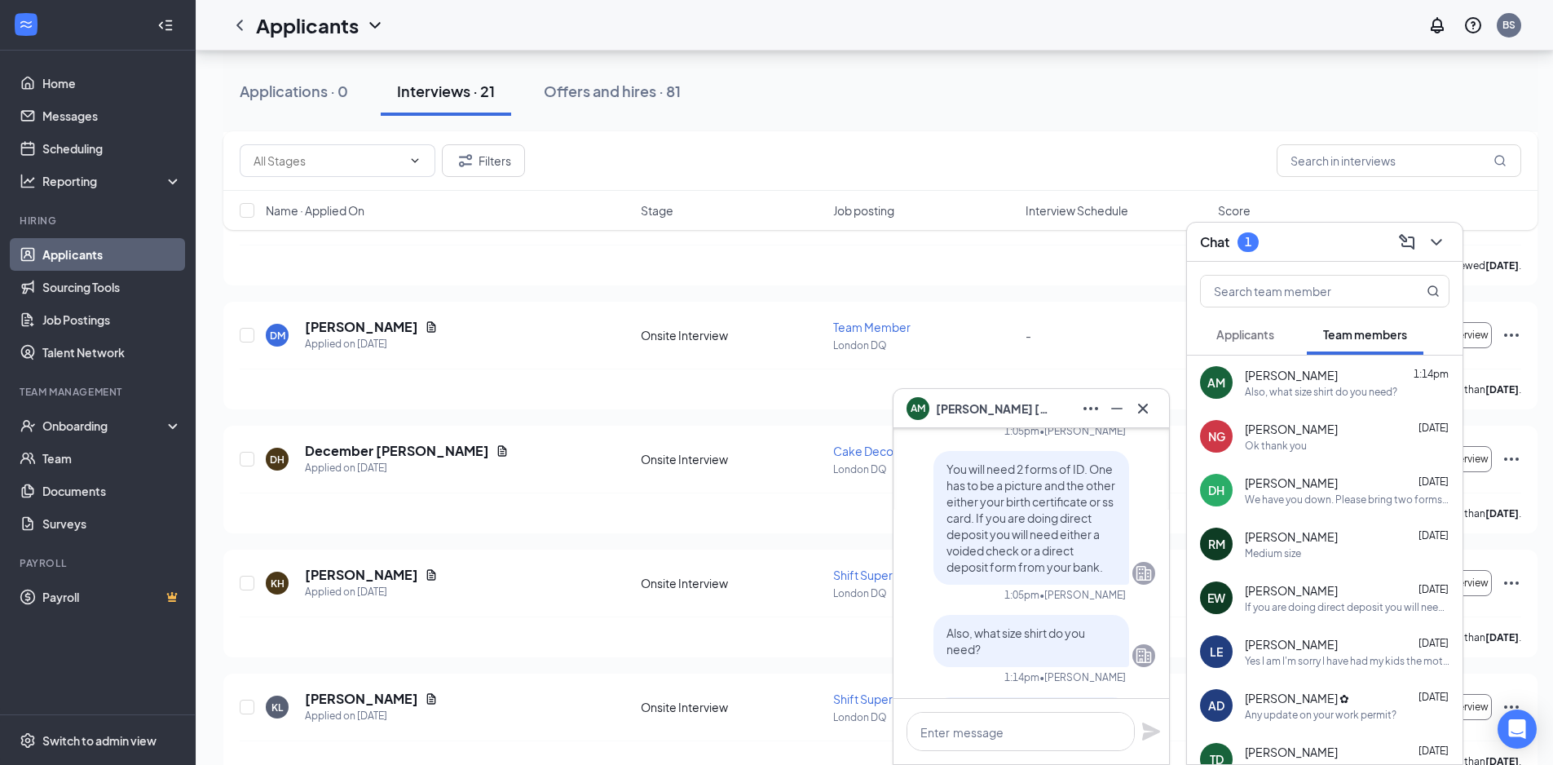
click at [1246, 340] on span "Applicants" at bounding box center [1245, 334] width 58 height 15
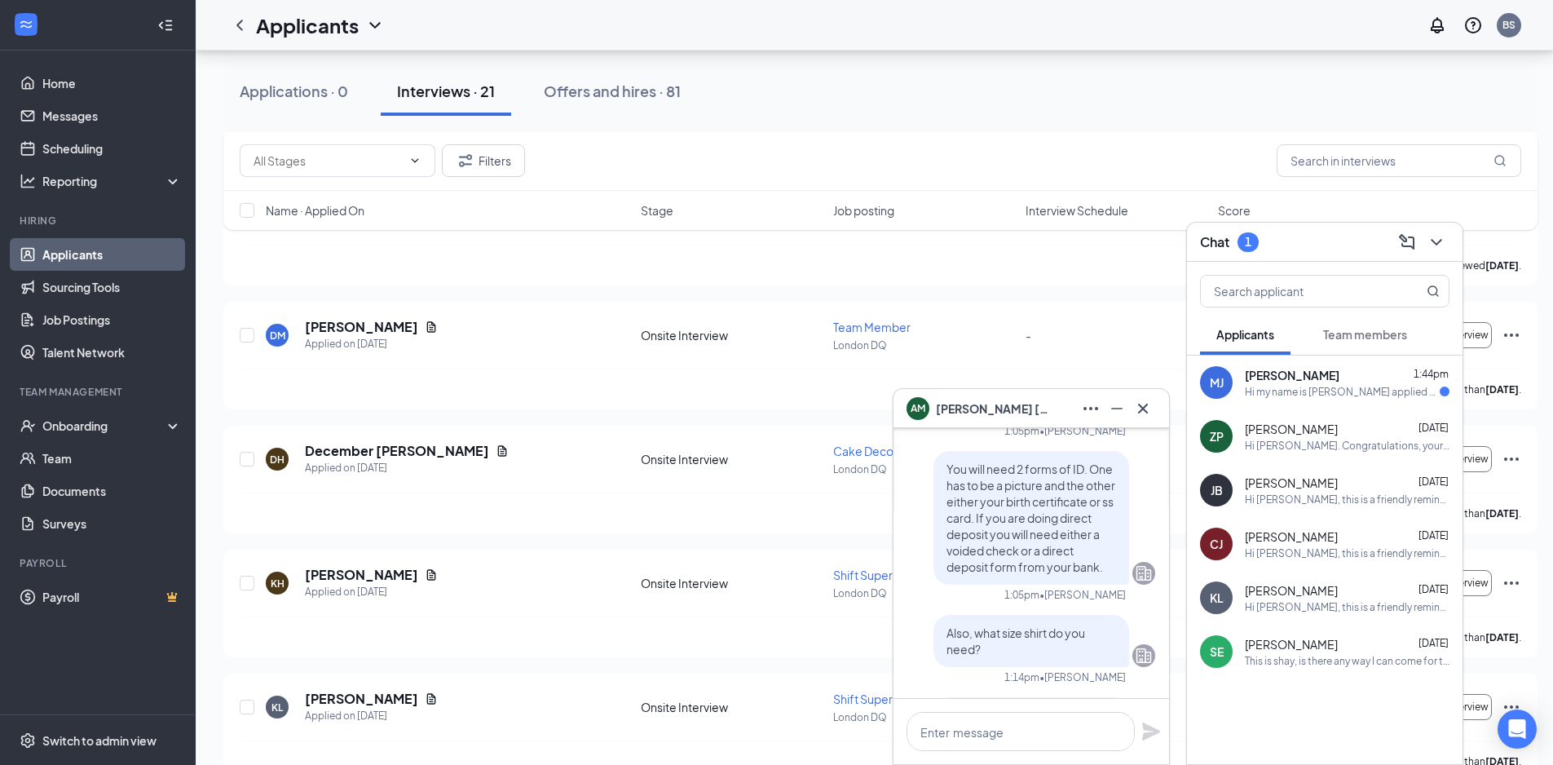
click at [1294, 391] on div "Hi my name is Miya I applied at the DQ the other day and was wondering if I can…" at bounding box center [1342, 392] width 195 height 14
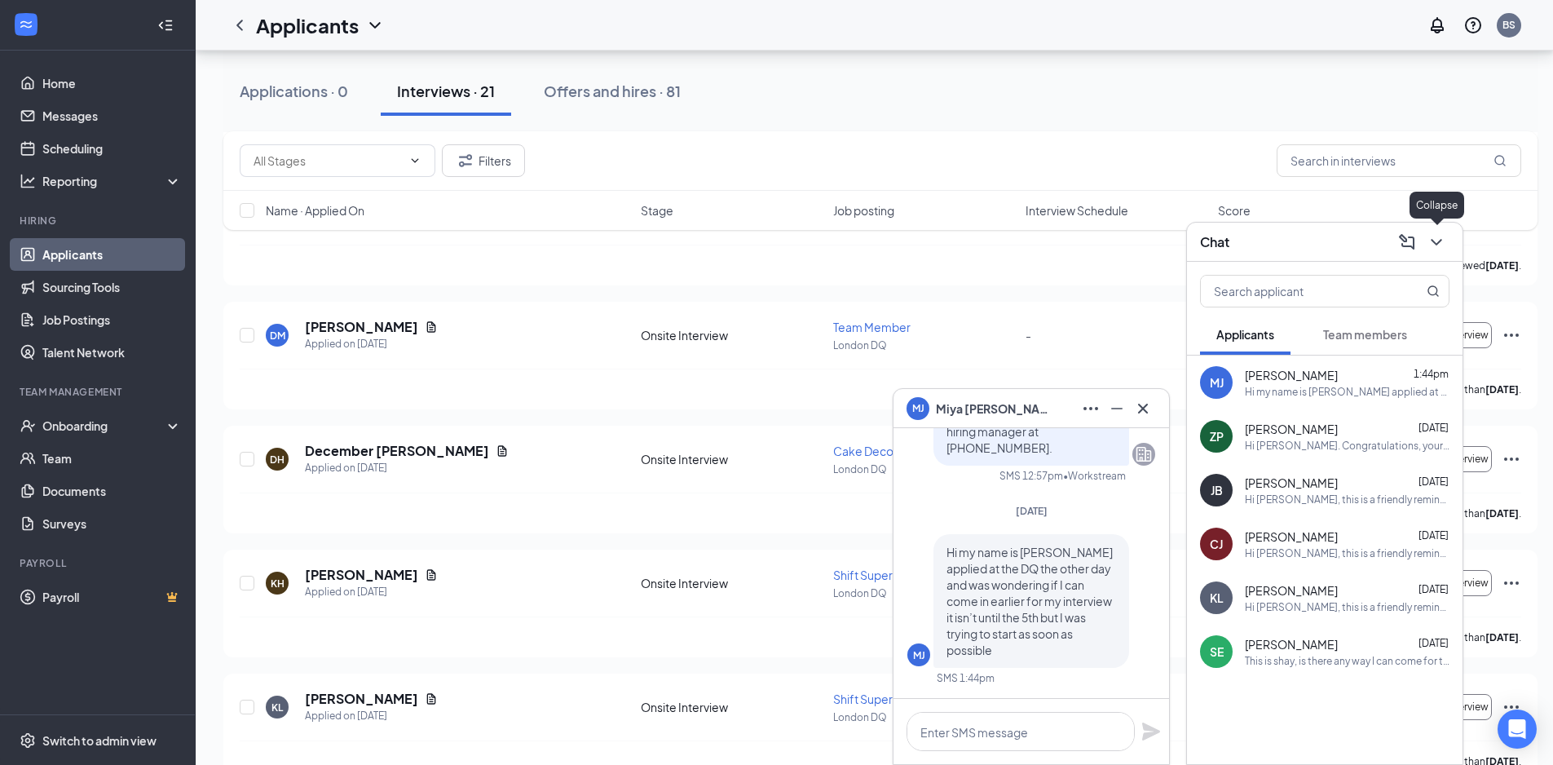
click at [1438, 246] on icon "ChevronDown" at bounding box center [1437, 242] width 20 height 20
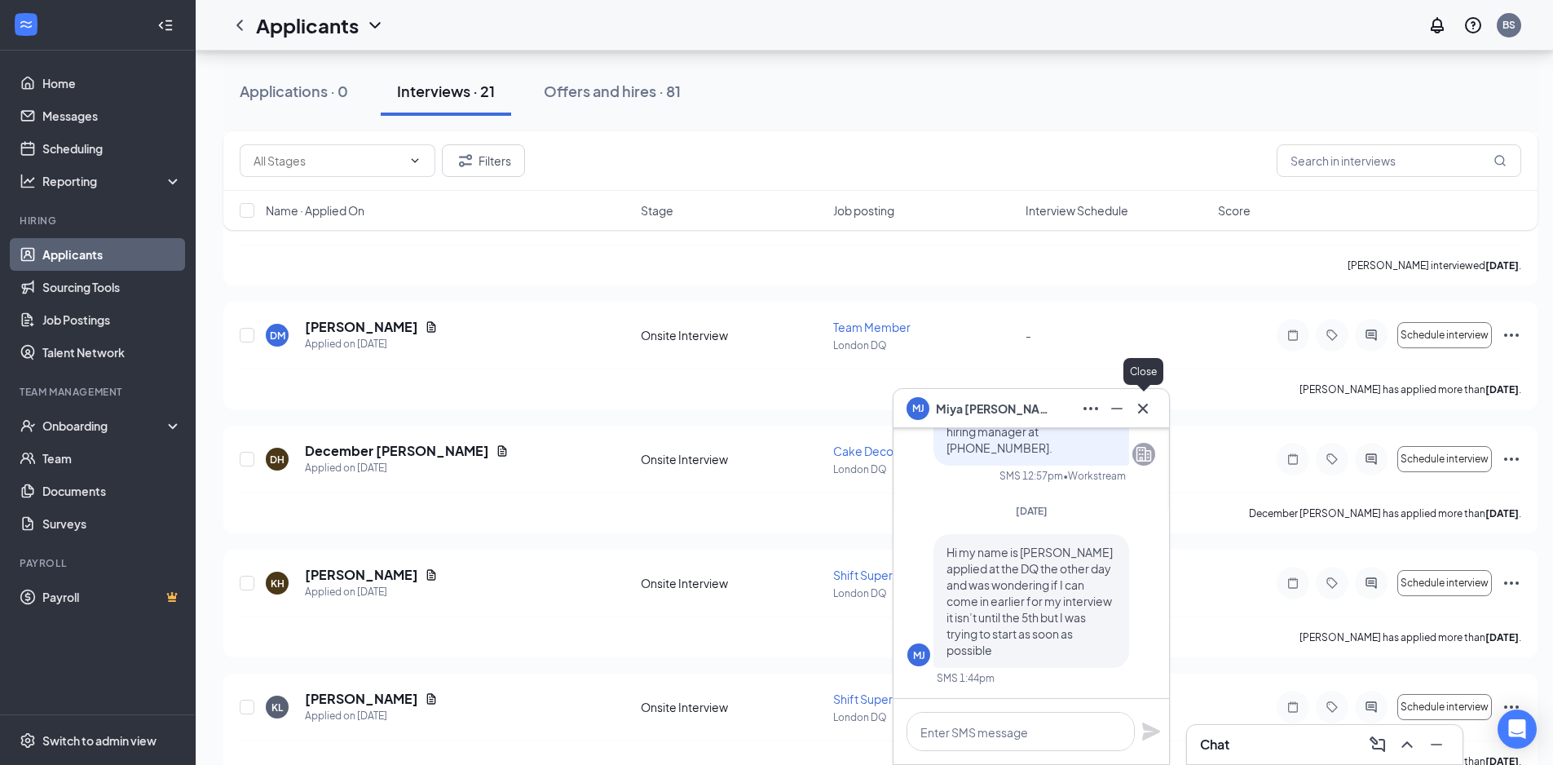
click at [1139, 410] on icon "Cross" at bounding box center [1143, 409] width 20 height 20
